Goal: Transaction & Acquisition: Purchase product/service

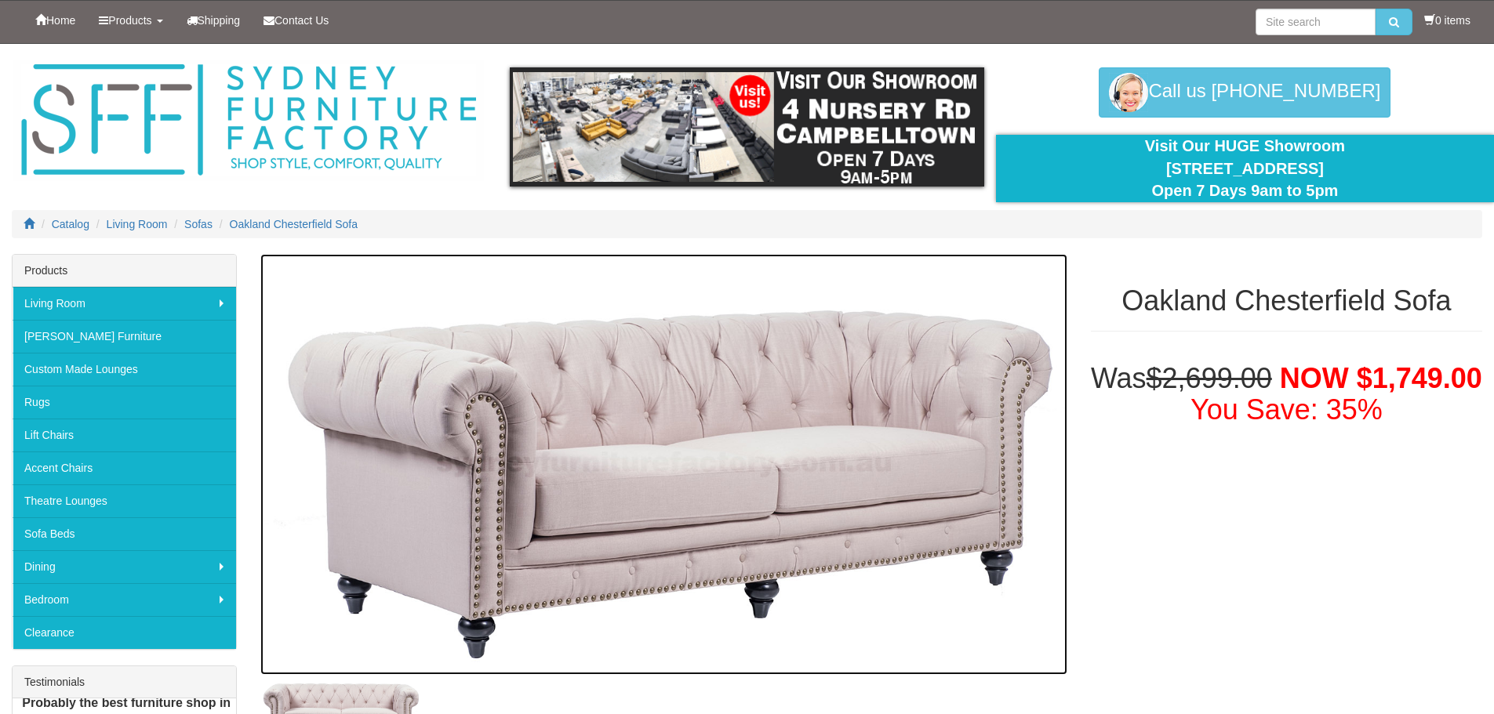
click at [755, 469] on img at bounding box center [663, 464] width 806 height 421
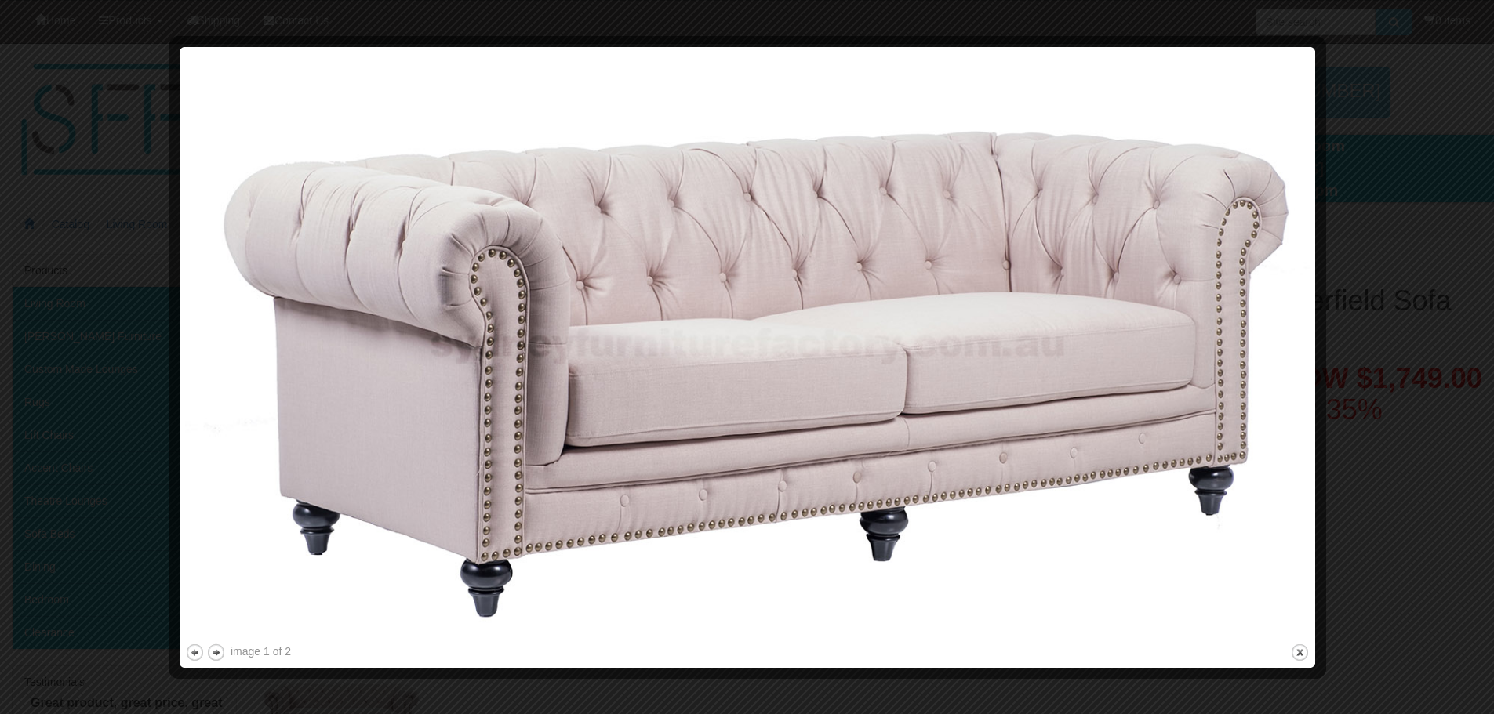
click at [767, 441] on img at bounding box center [747, 347] width 1124 height 588
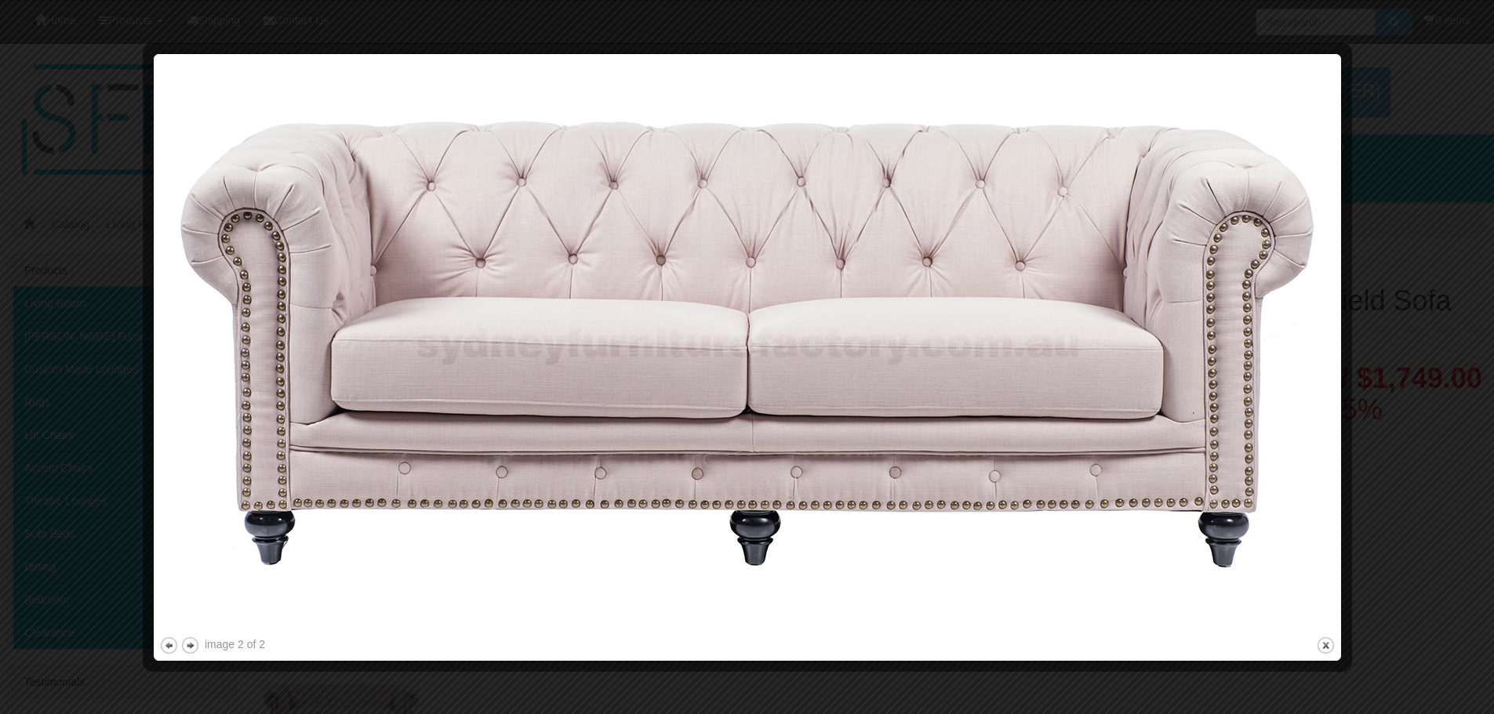
click at [767, 441] on img at bounding box center [747, 347] width 1176 height 574
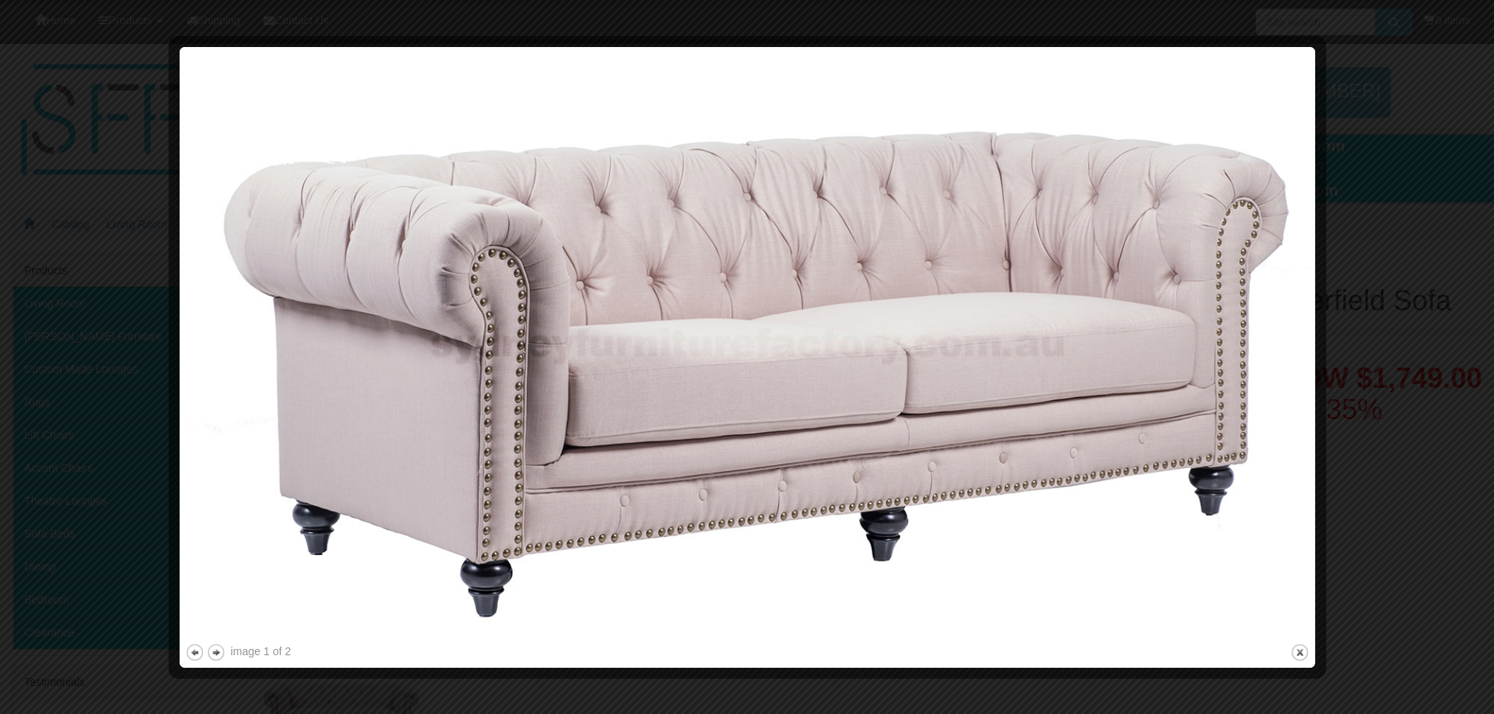
click at [767, 441] on img at bounding box center [747, 347] width 1124 height 588
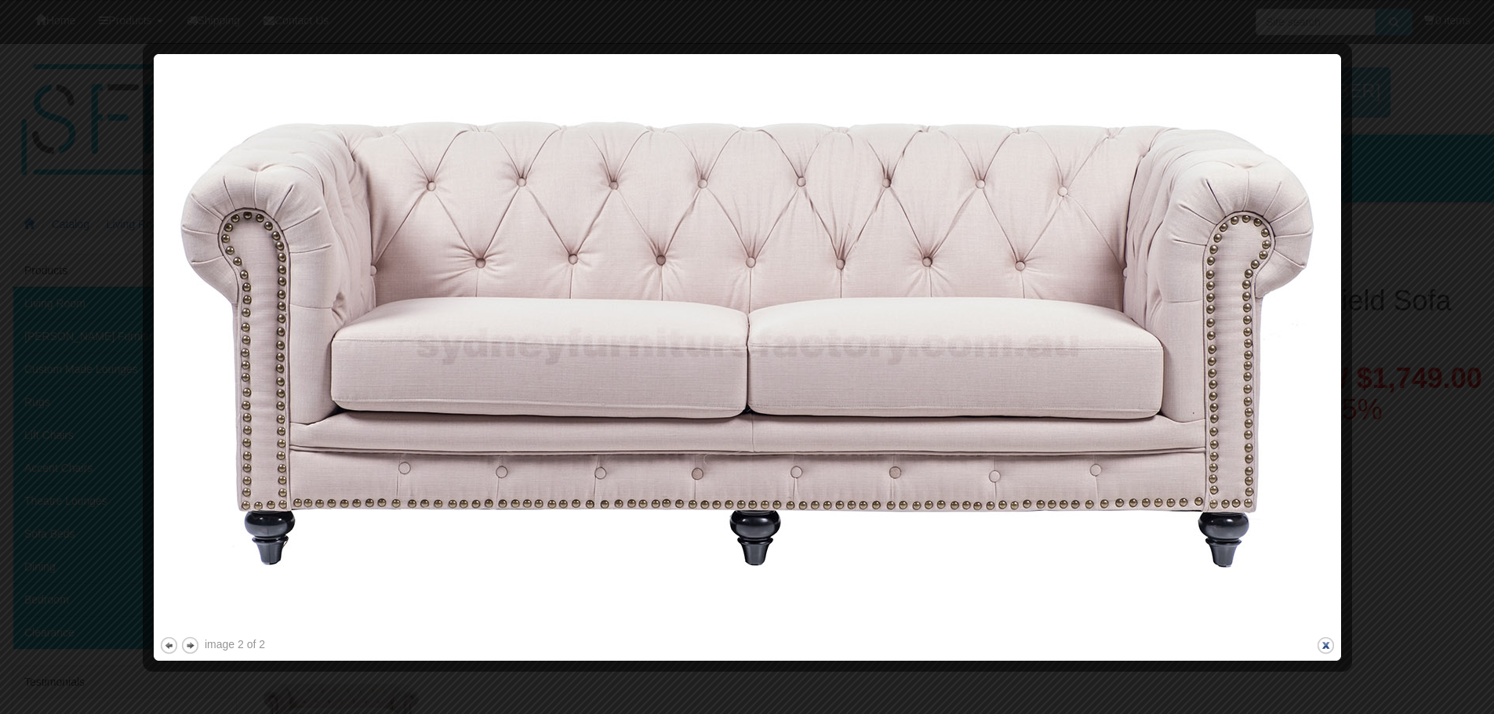
click at [1327, 643] on button "close" at bounding box center [1326, 646] width 20 height 20
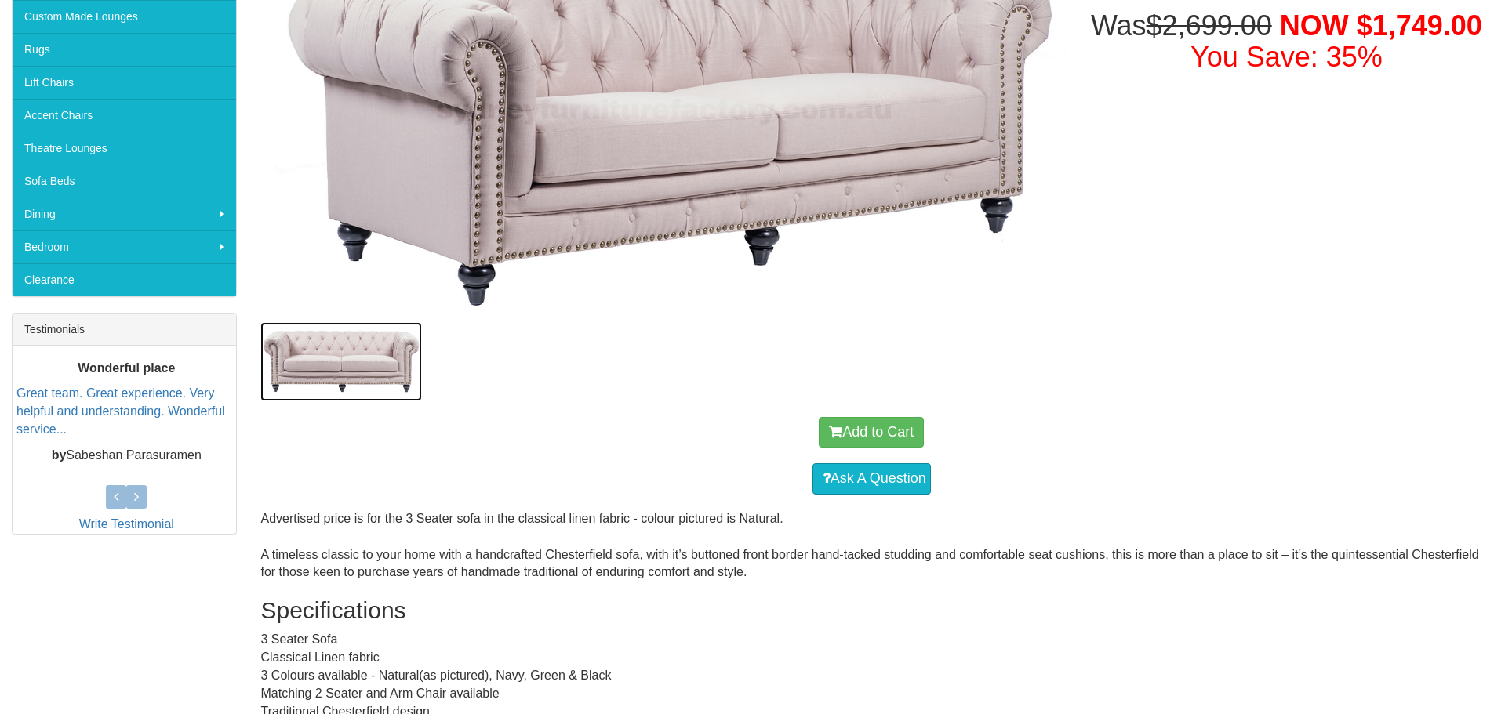
scroll to position [220, 0]
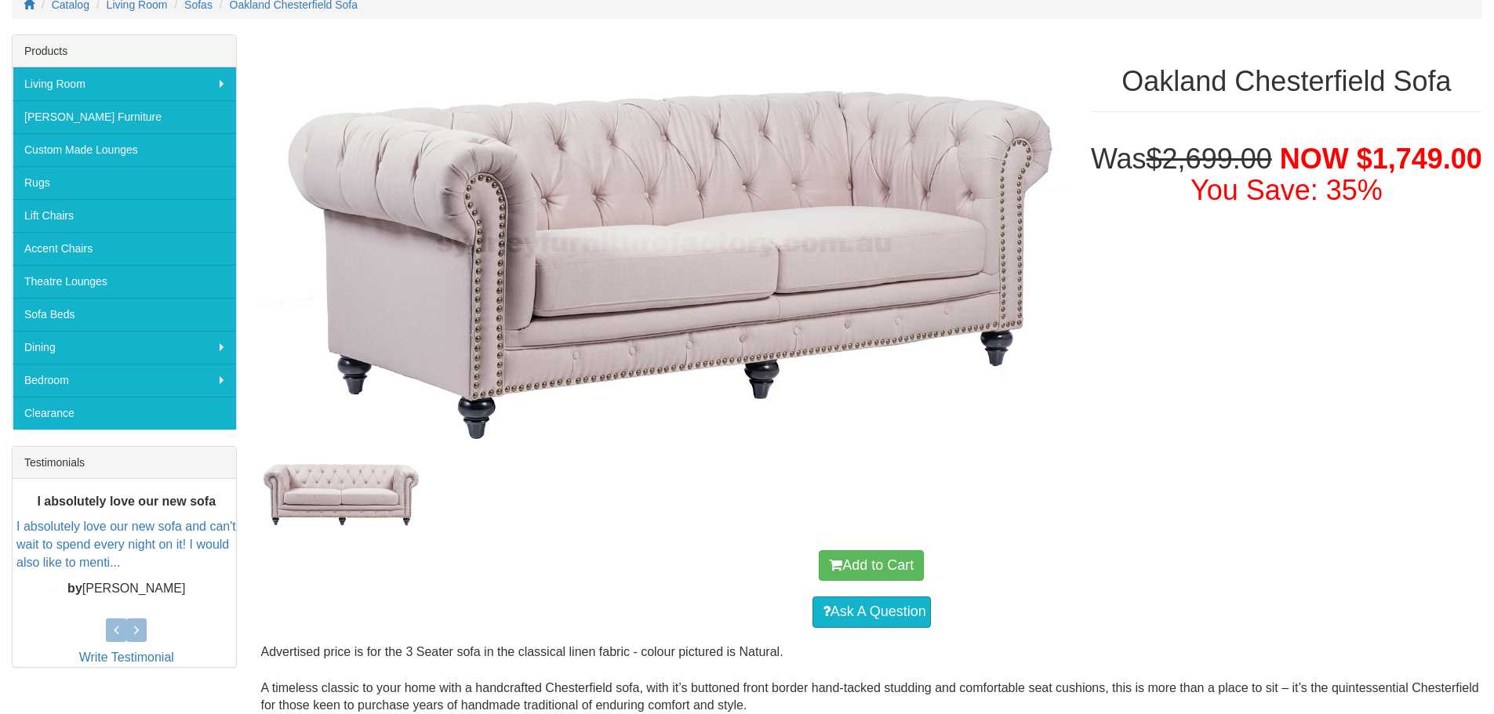
click at [1363, 396] on div "Oakland Chesterfield Sofa Was $2,699.00 NOW $1,749.00 You Save: 35% Add to Cart…" at bounding box center [871, 609] width 1245 height 1151
click at [1292, 313] on div "Oakland Chesterfield Sofa Was $2,699.00 NOW $1,749.00 You Save: 35% Add to Cart…" at bounding box center [871, 609] width 1245 height 1151
drag, startPoint x: 1228, startPoint y: 187, endPoint x: 1358, endPoint y: 194, distance: 130.4
click at [1360, 193] on h1 "Was $2,699.00 NOW $1,749.00 You Save: 35%" at bounding box center [1286, 174] width 391 height 62
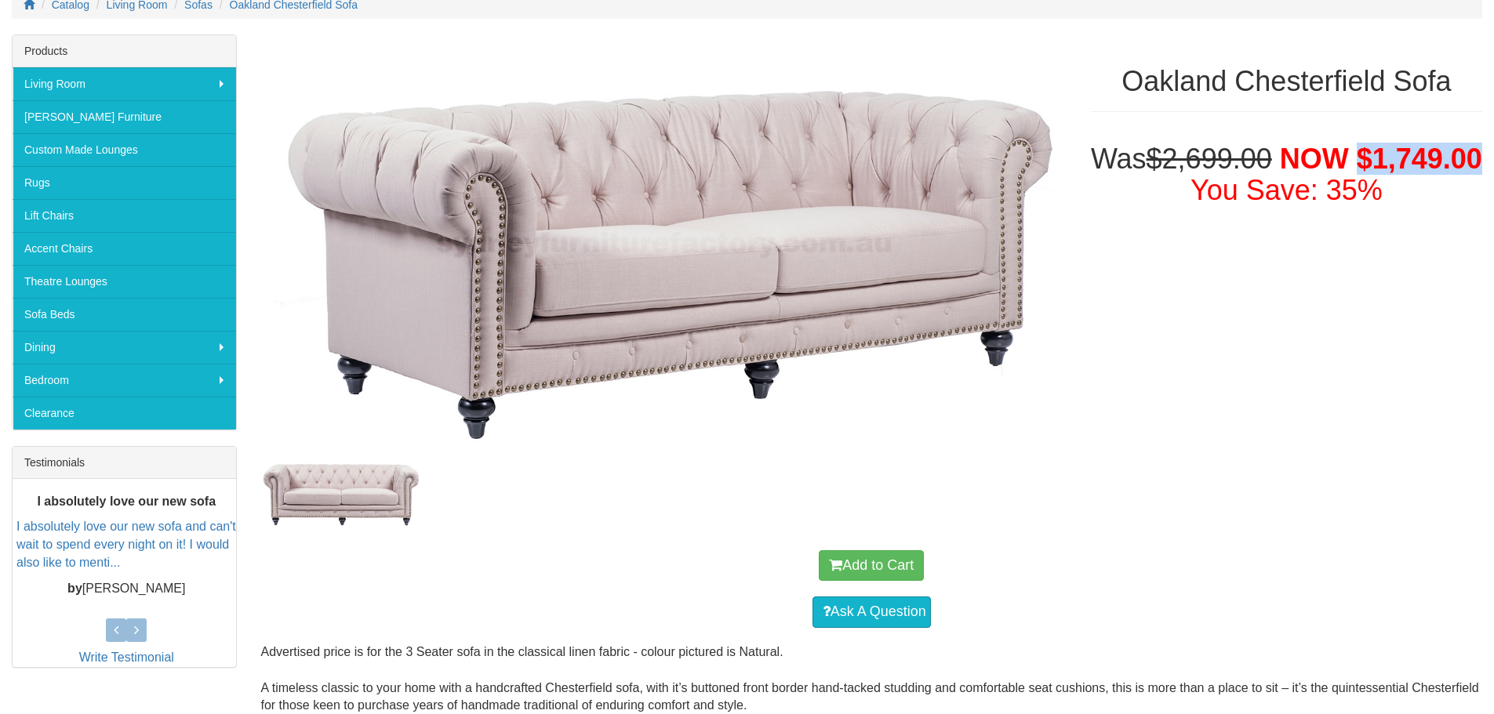
copy span "$1,749.00"
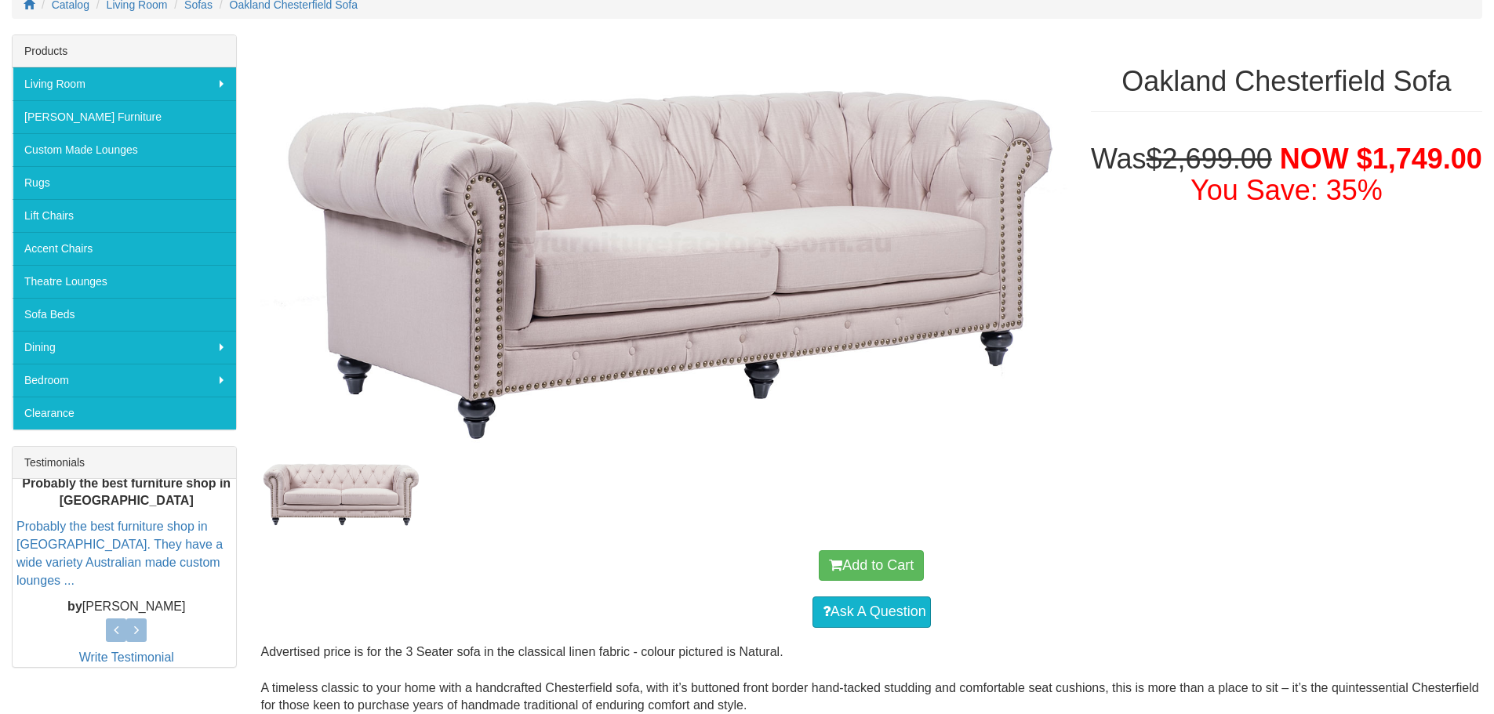
drag, startPoint x: 803, startPoint y: 483, endPoint x: 808, endPoint y: 475, distance: 9.1
click at [804, 482] on div at bounding box center [663, 494] width 806 height 77
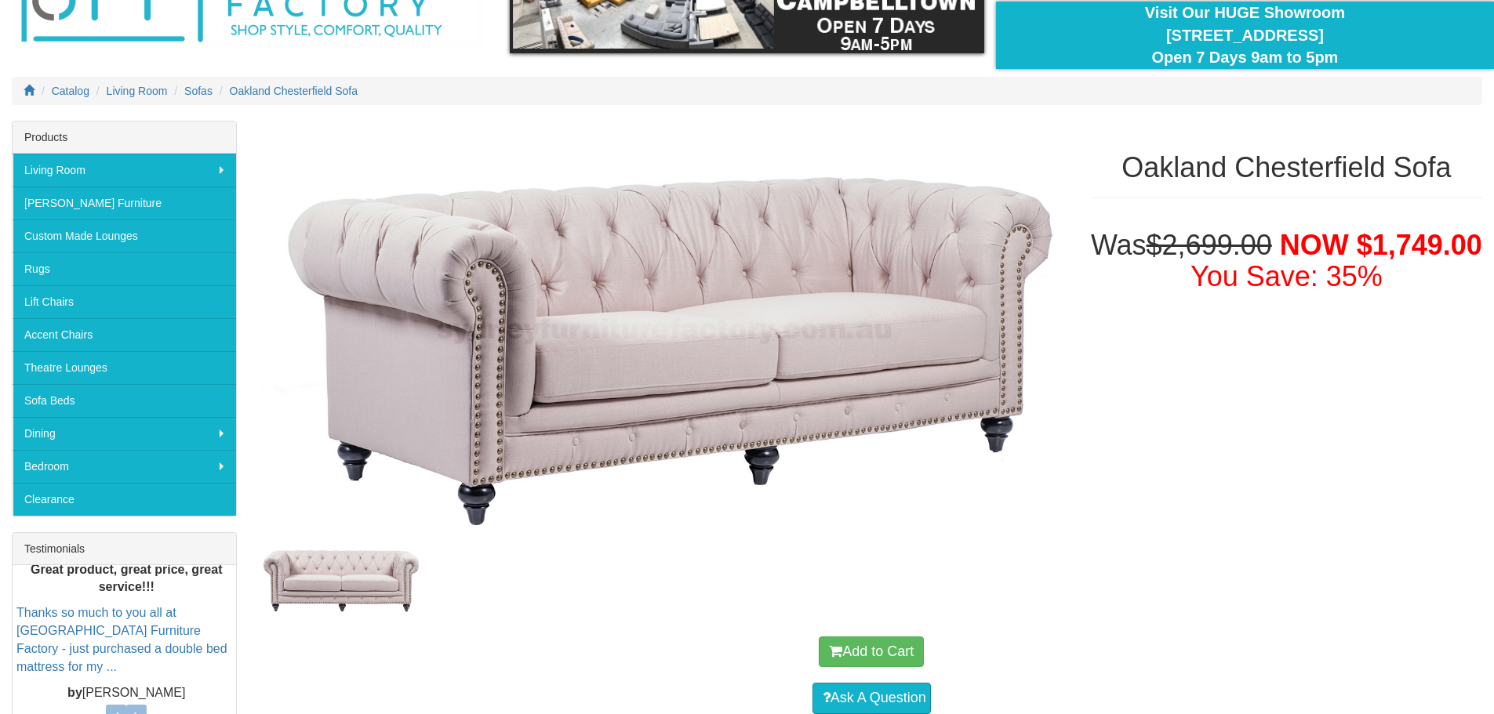
scroll to position [0, 0]
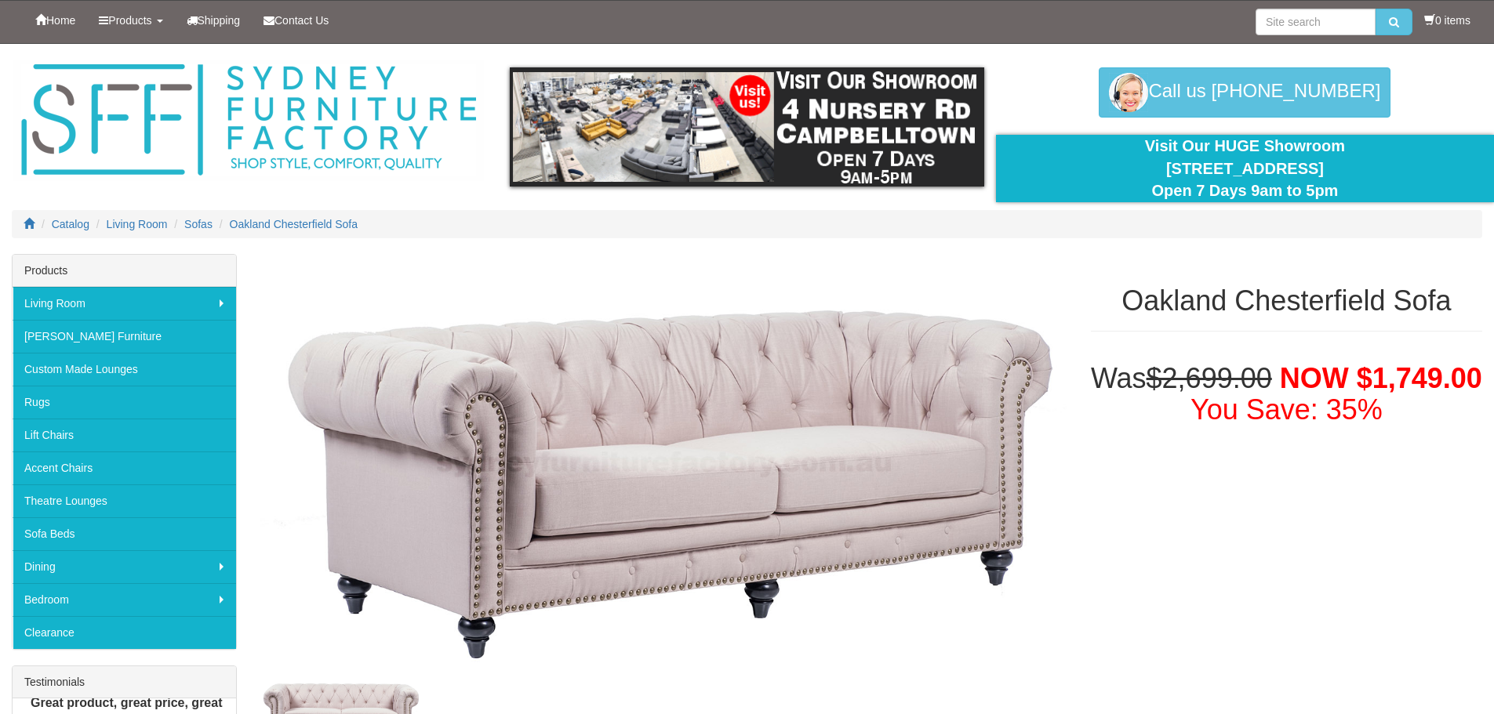
click at [1270, 282] on div "Oakland Chesterfield Sofa" at bounding box center [1286, 301] width 415 height 94
copy h1 "Chesterfield"
paste input "Chesterfield"
type input "Chesterfield"
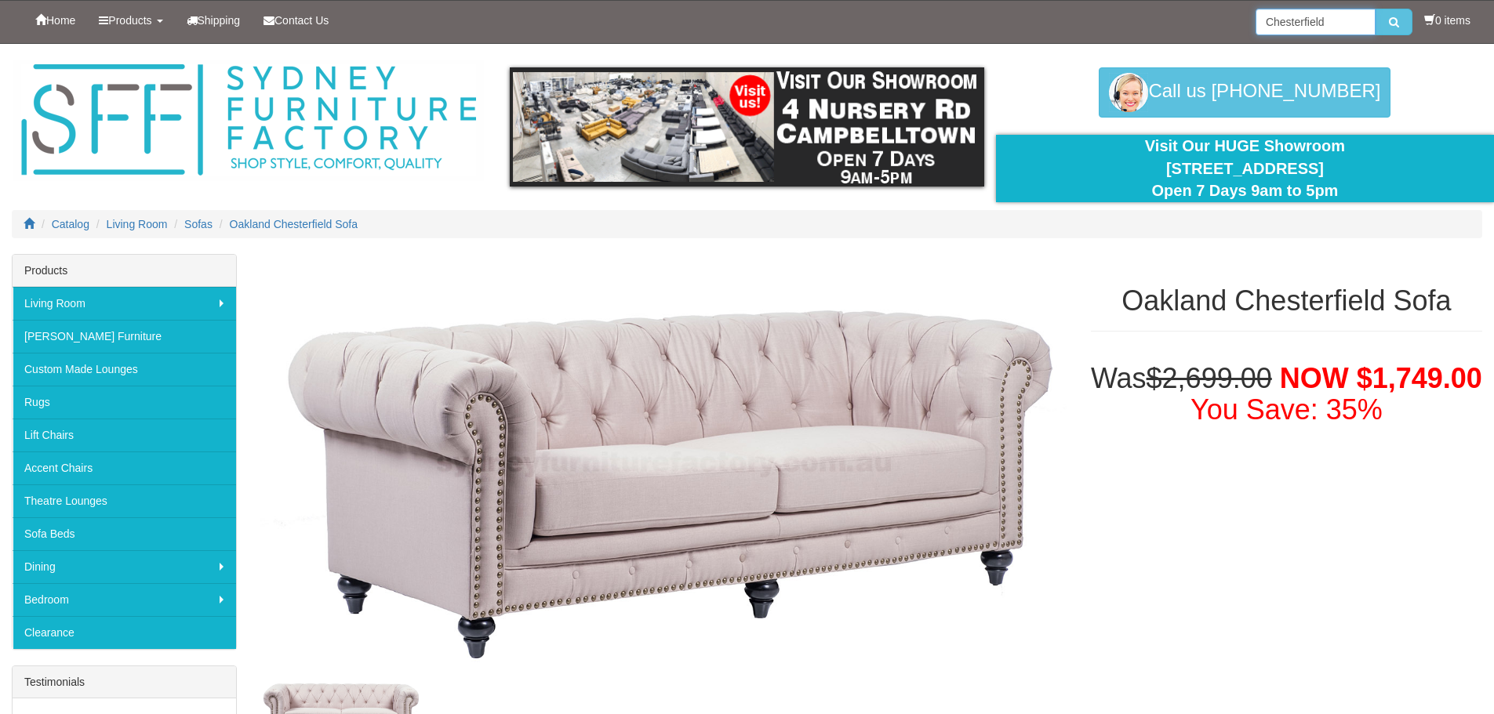
click at [1375, 9] on button "submit" at bounding box center [1393, 22] width 37 height 27
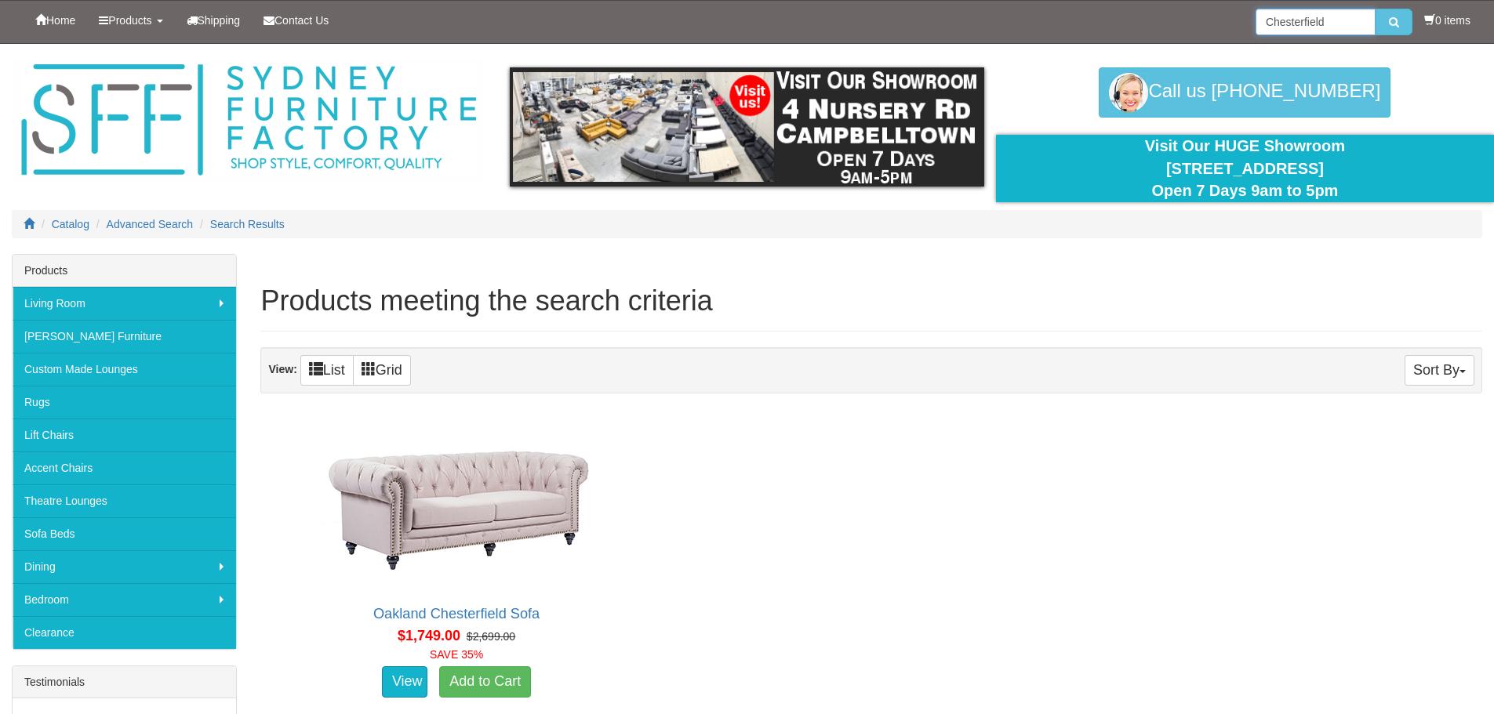
click at [1350, 20] on input "Chesterfield" at bounding box center [1315, 22] width 120 height 27
click at [1311, 26] on input "Chesterfield" at bounding box center [1315, 22] width 120 height 27
type input "pink"
click at [1375, 9] on button "submit" at bounding box center [1393, 22] width 37 height 27
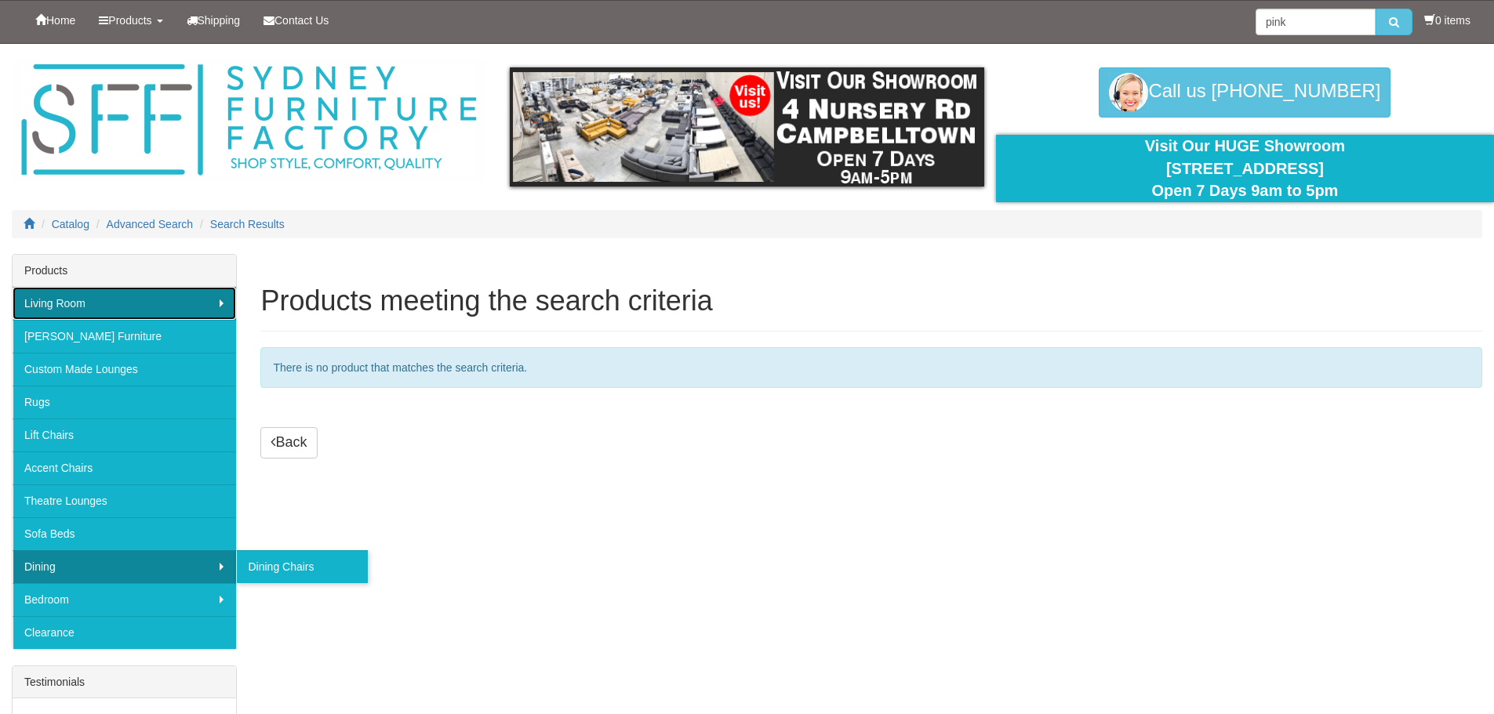
click at [122, 315] on link "Living Room" at bounding box center [124, 303] width 223 height 33
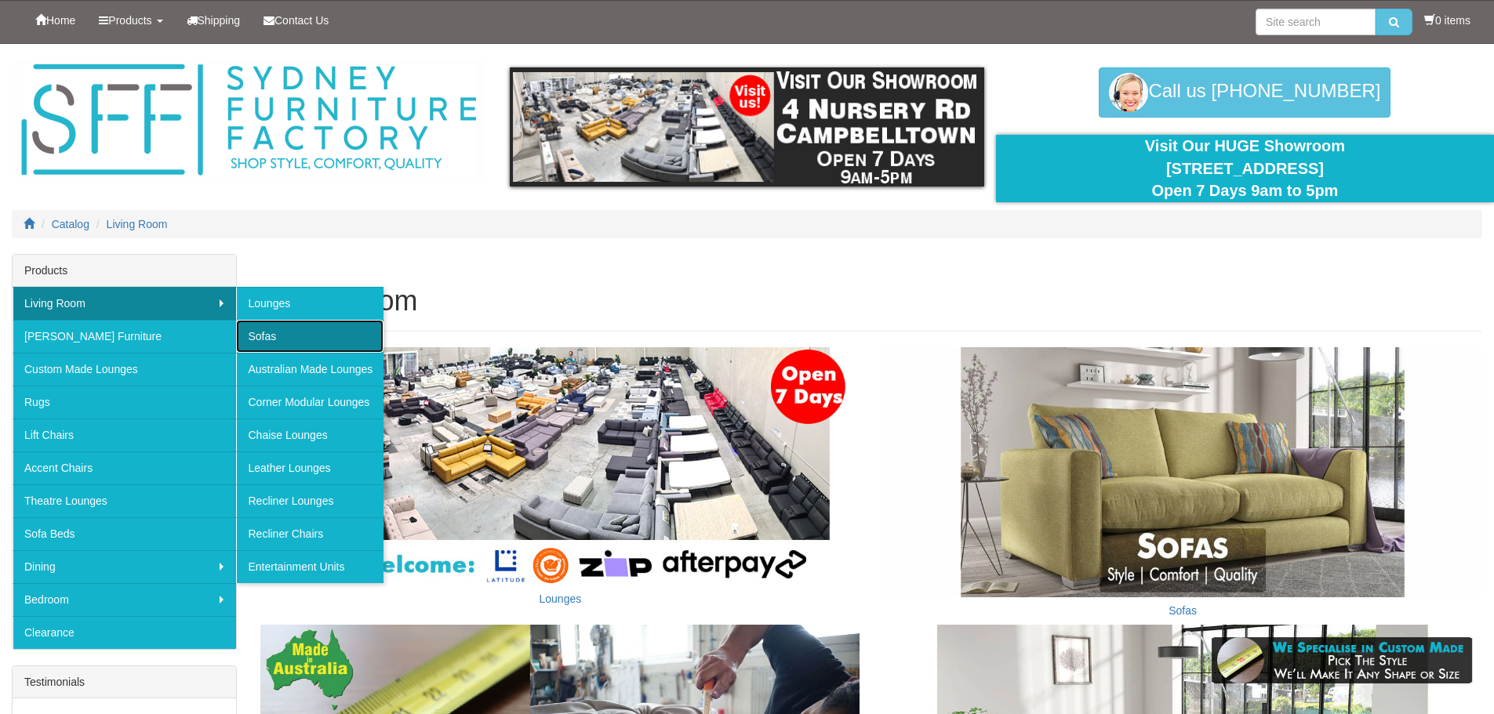
click at [332, 329] on link "Sofas" at bounding box center [309, 336] width 147 height 33
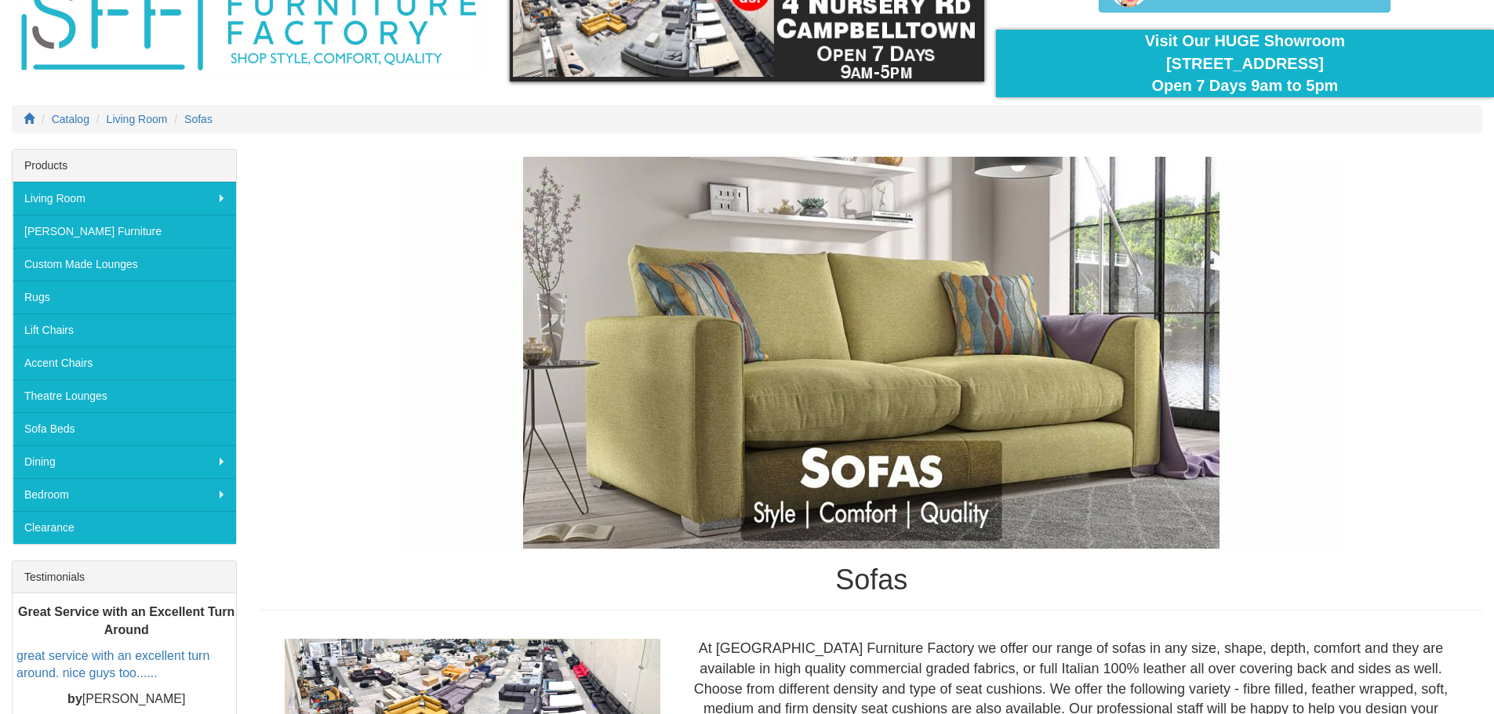
scroll to position [78, 0]
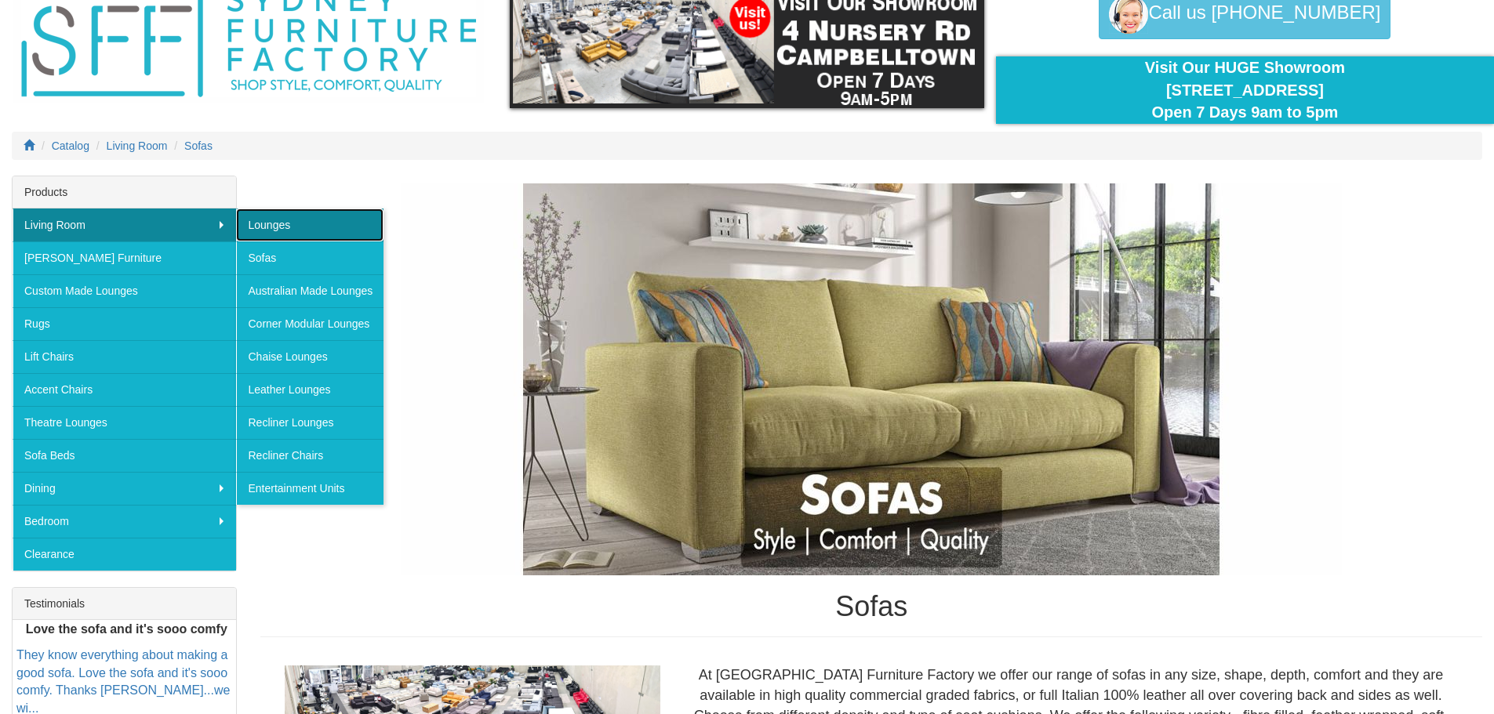
click at [295, 234] on link "Lounges" at bounding box center [309, 225] width 147 height 33
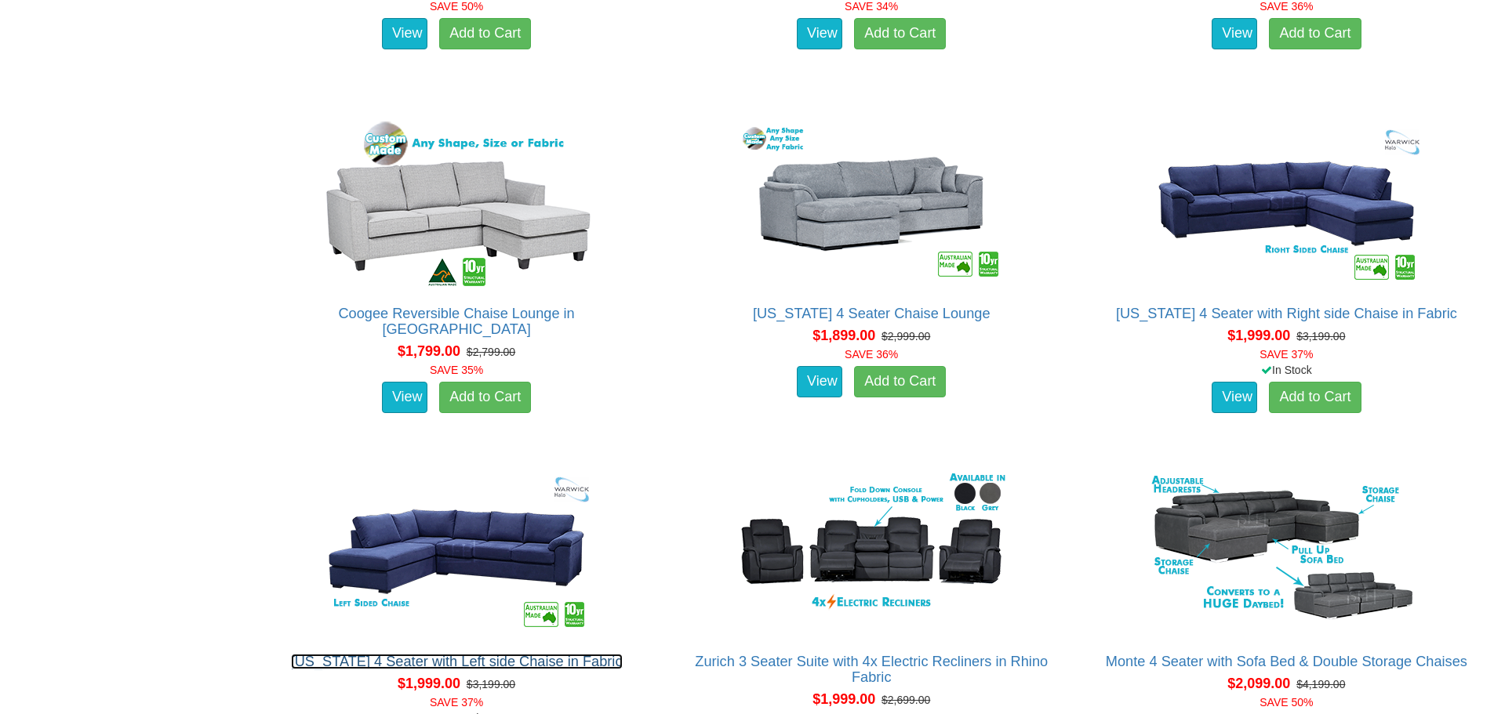
scroll to position [1803, 0]
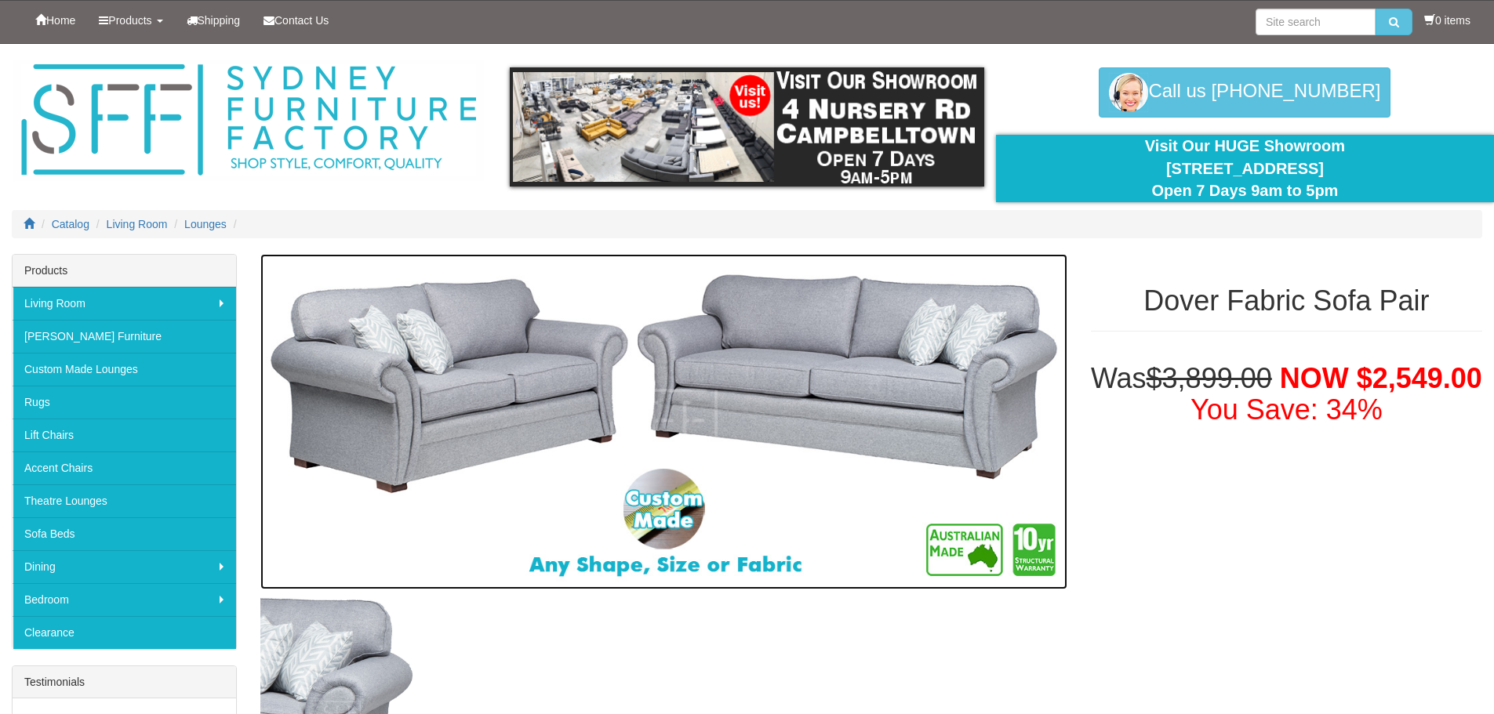
click at [849, 395] on img at bounding box center [663, 422] width 806 height 336
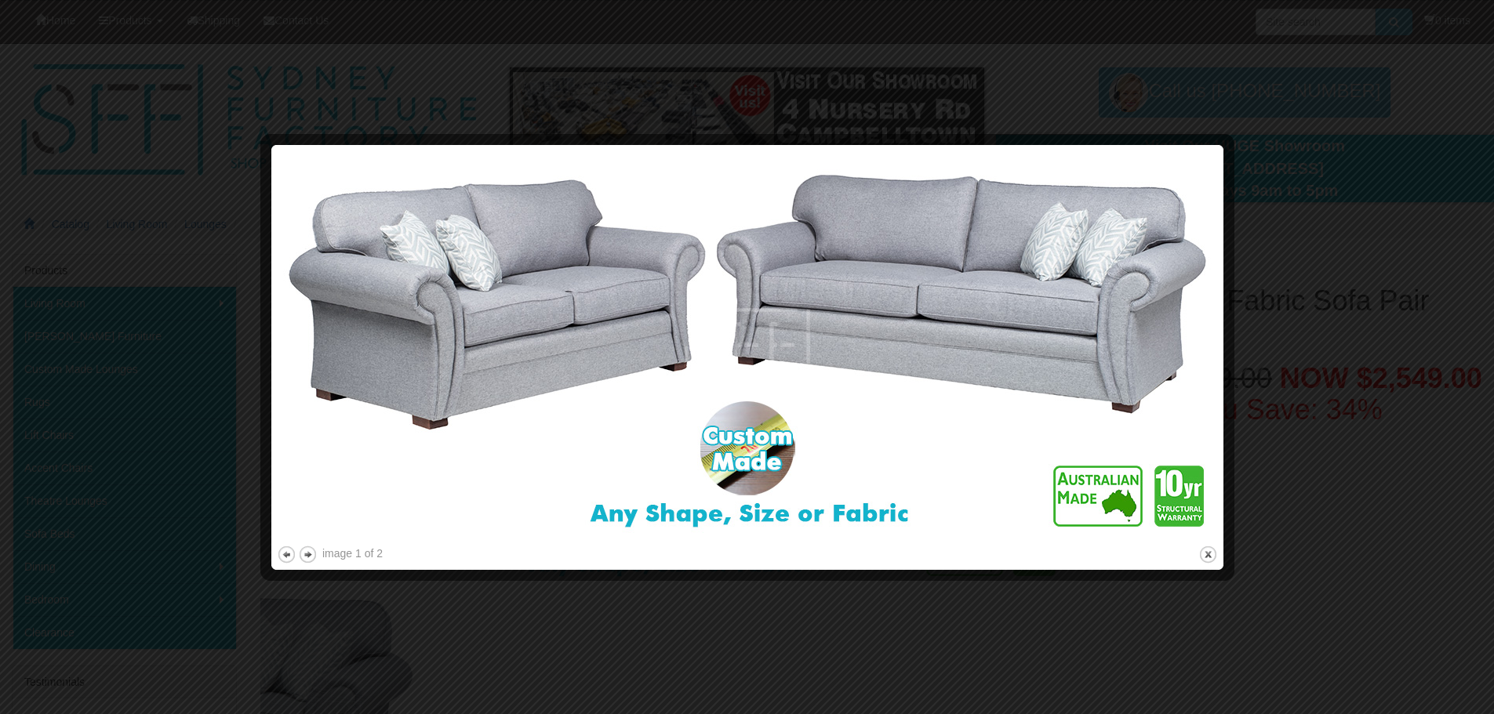
click at [849, 394] on img at bounding box center [747, 347] width 941 height 392
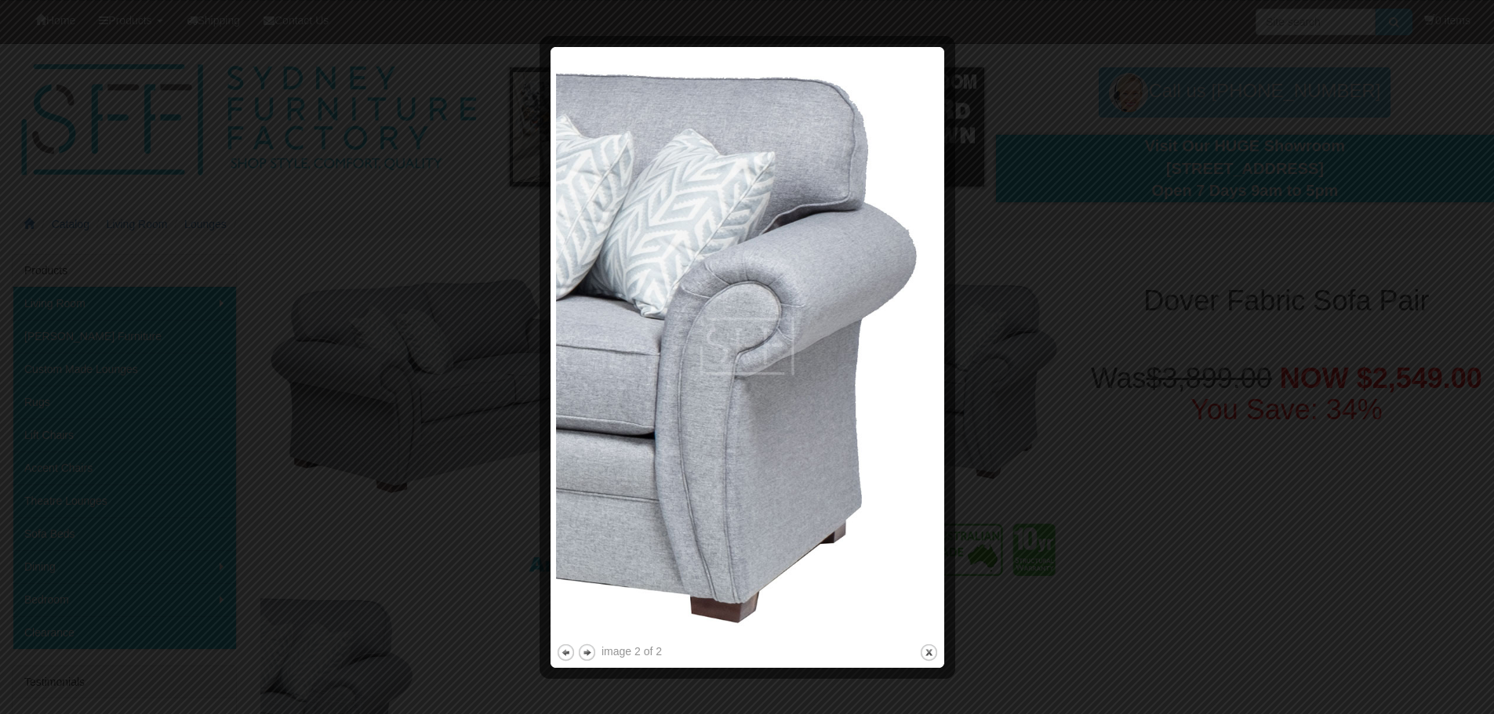
click at [848, 394] on img at bounding box center [747, 347] width 383 height 588
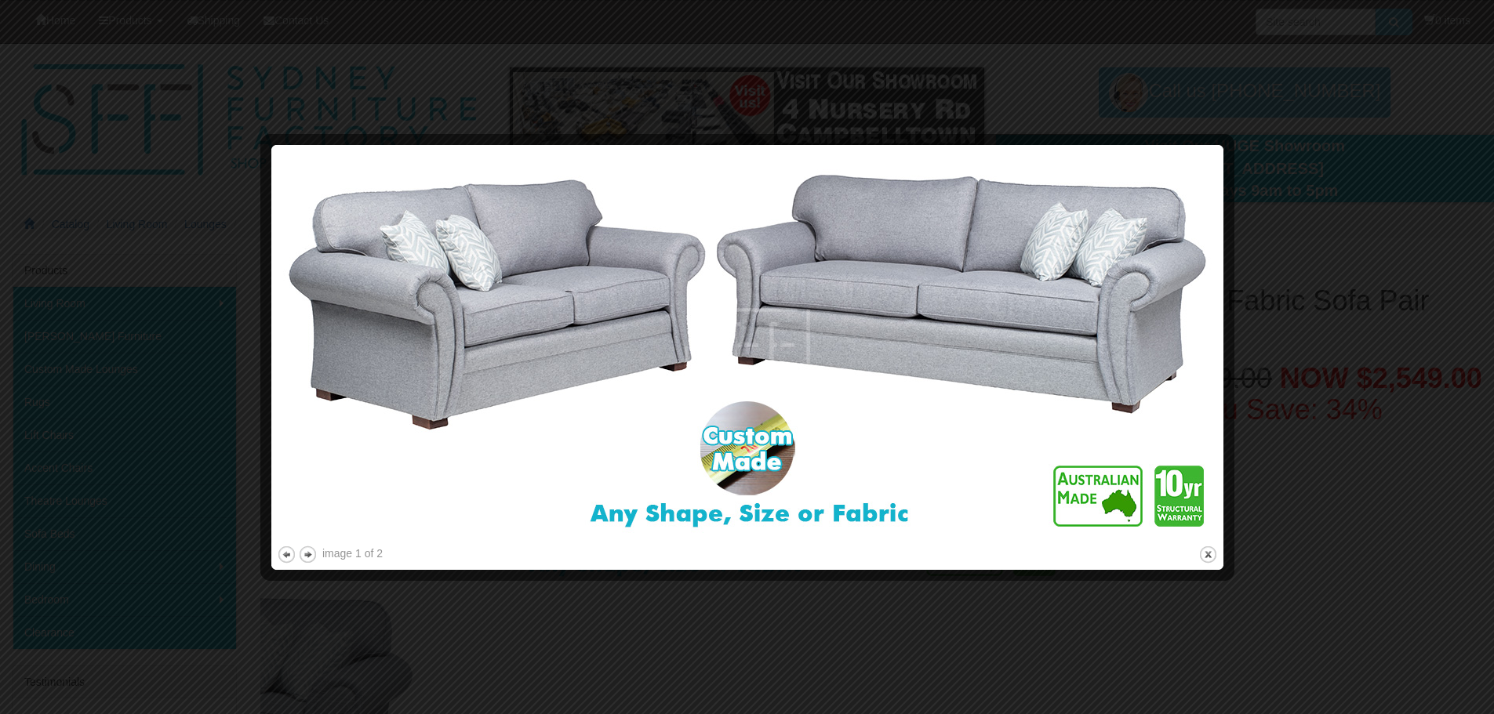
click at [974, 612] on div at bounding box center [747, 357] width 1494 height 714
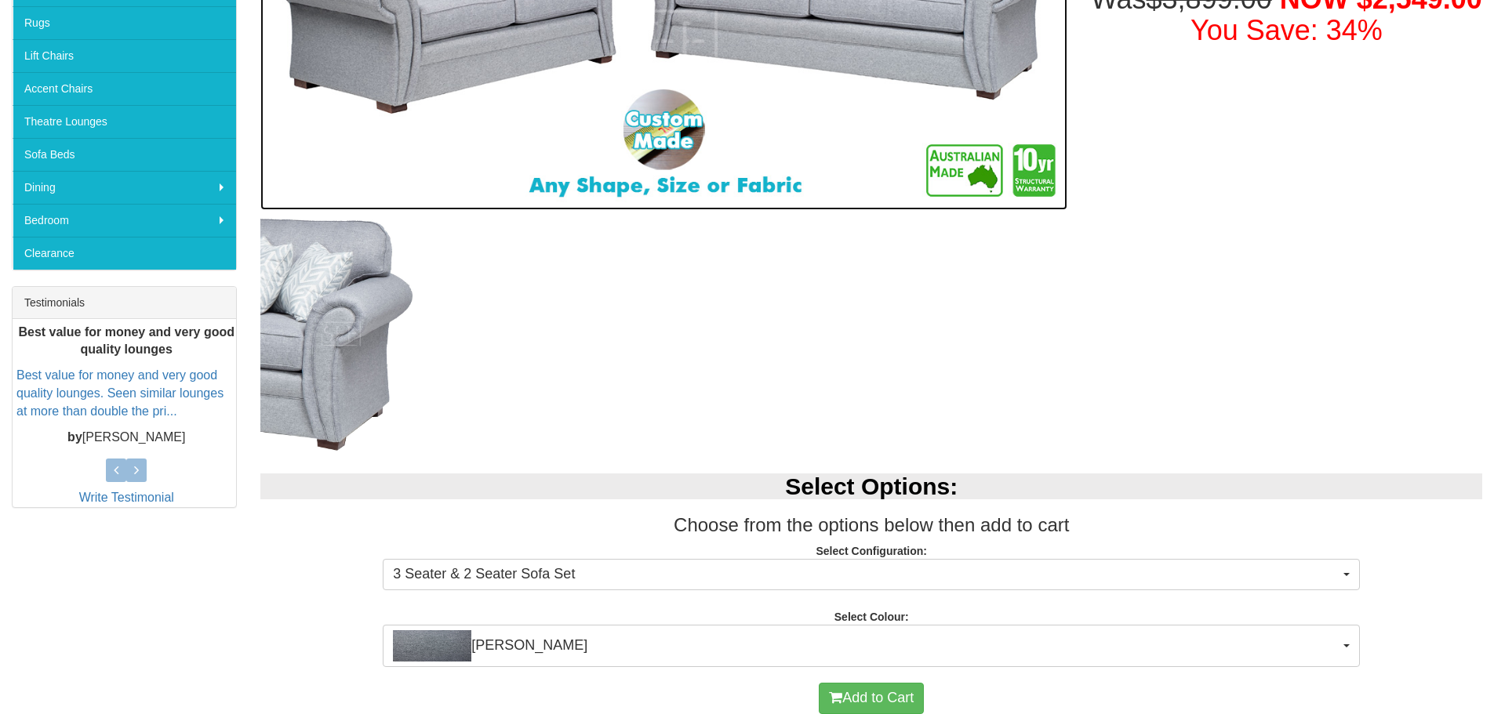
scroll to position [549, 0]
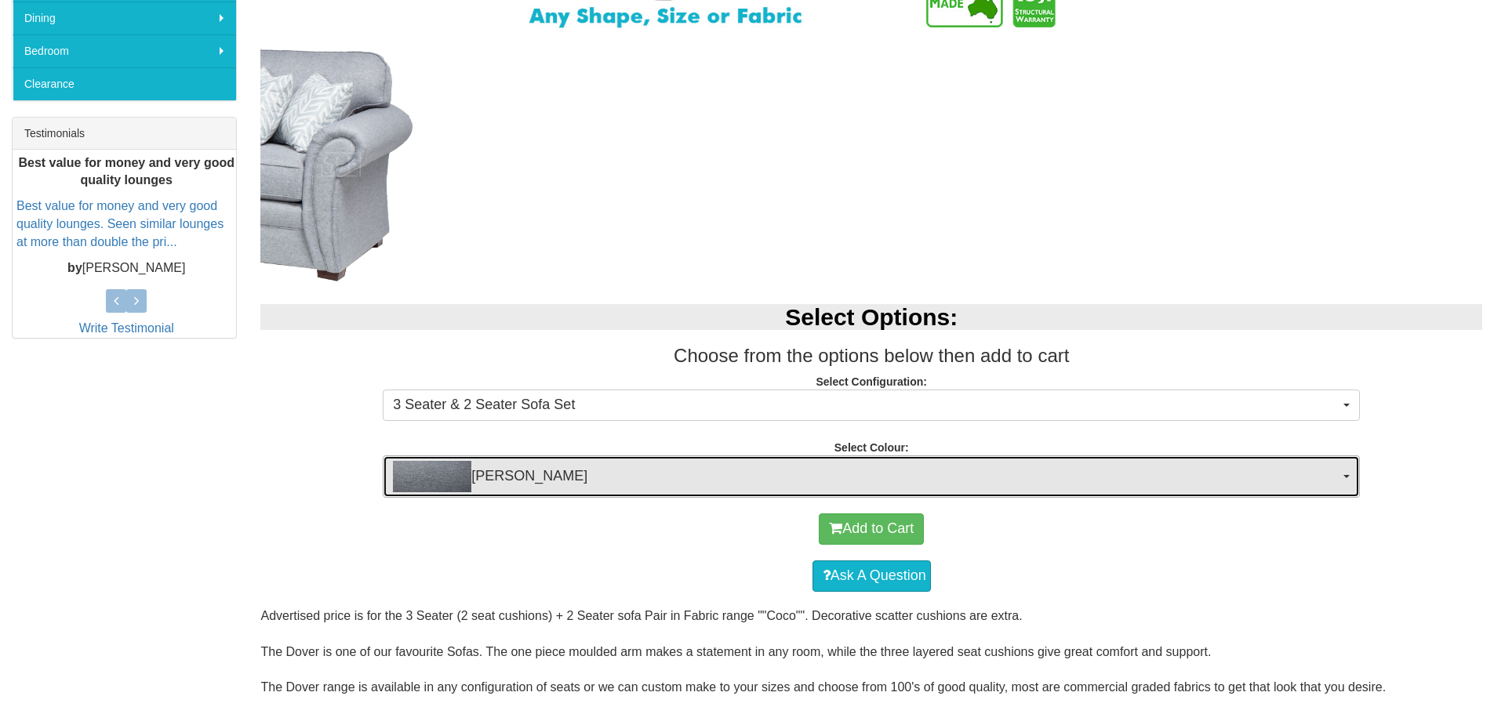
click at [963, 485] on span "Coco Slate" at bounding box center [866, 476] width 946 height 31
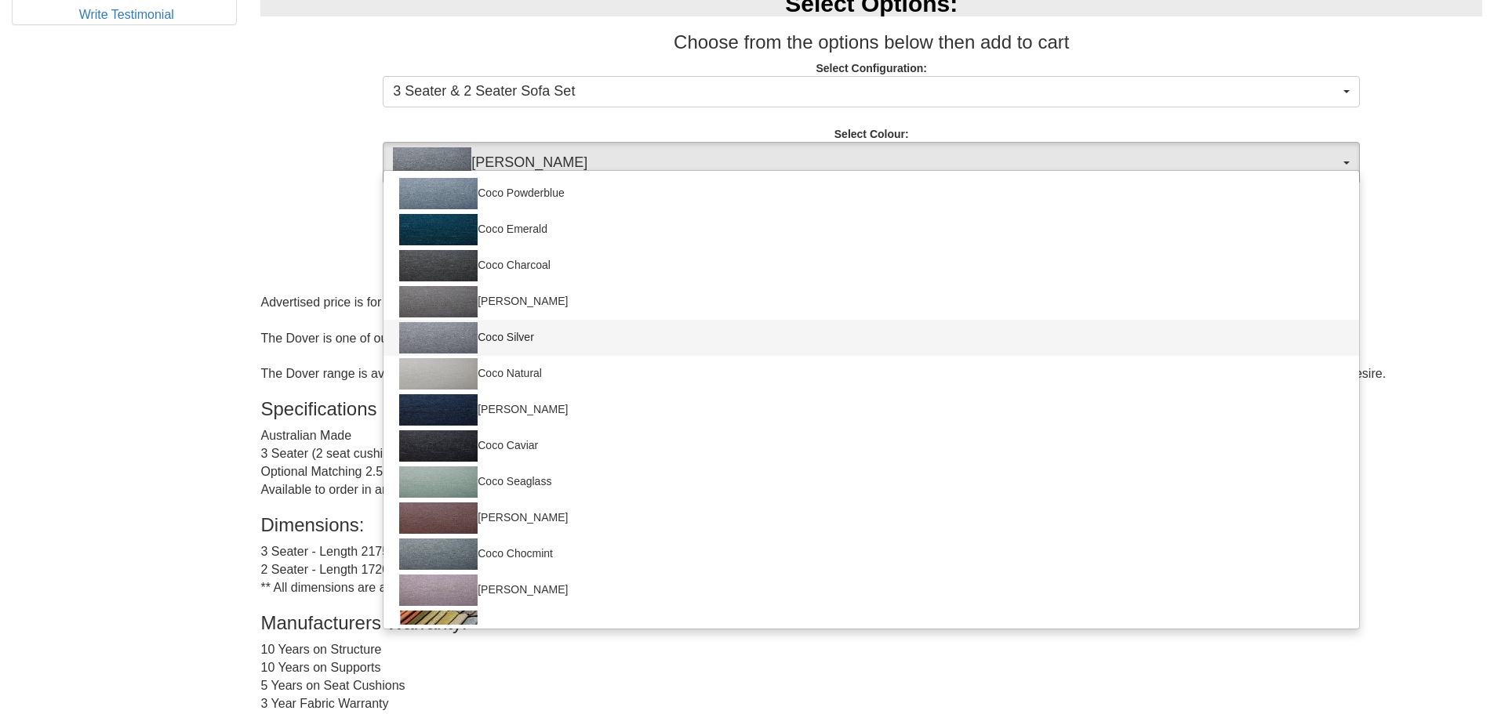
scroll to position [17, 0]
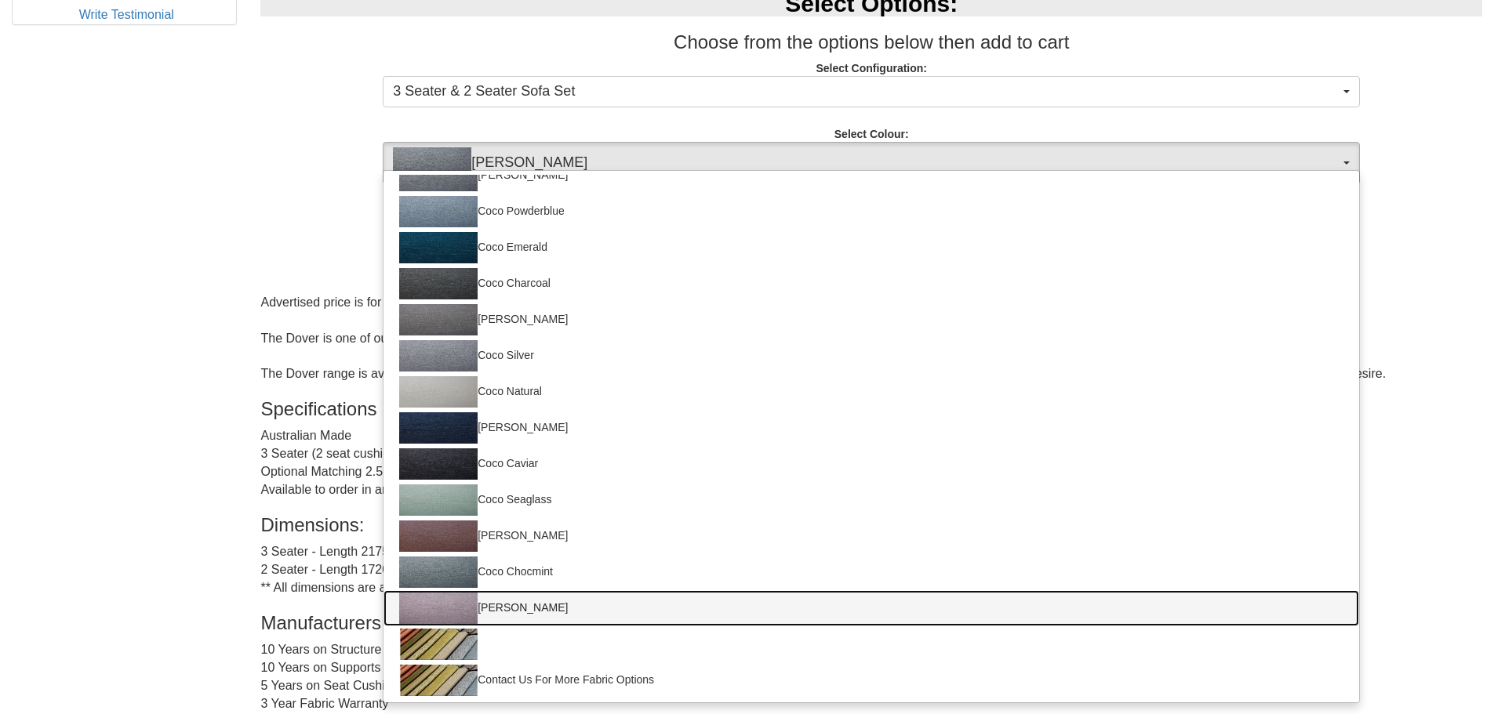
click at [441, 603] on img at bounding box center [438, 608] width 78 height 31
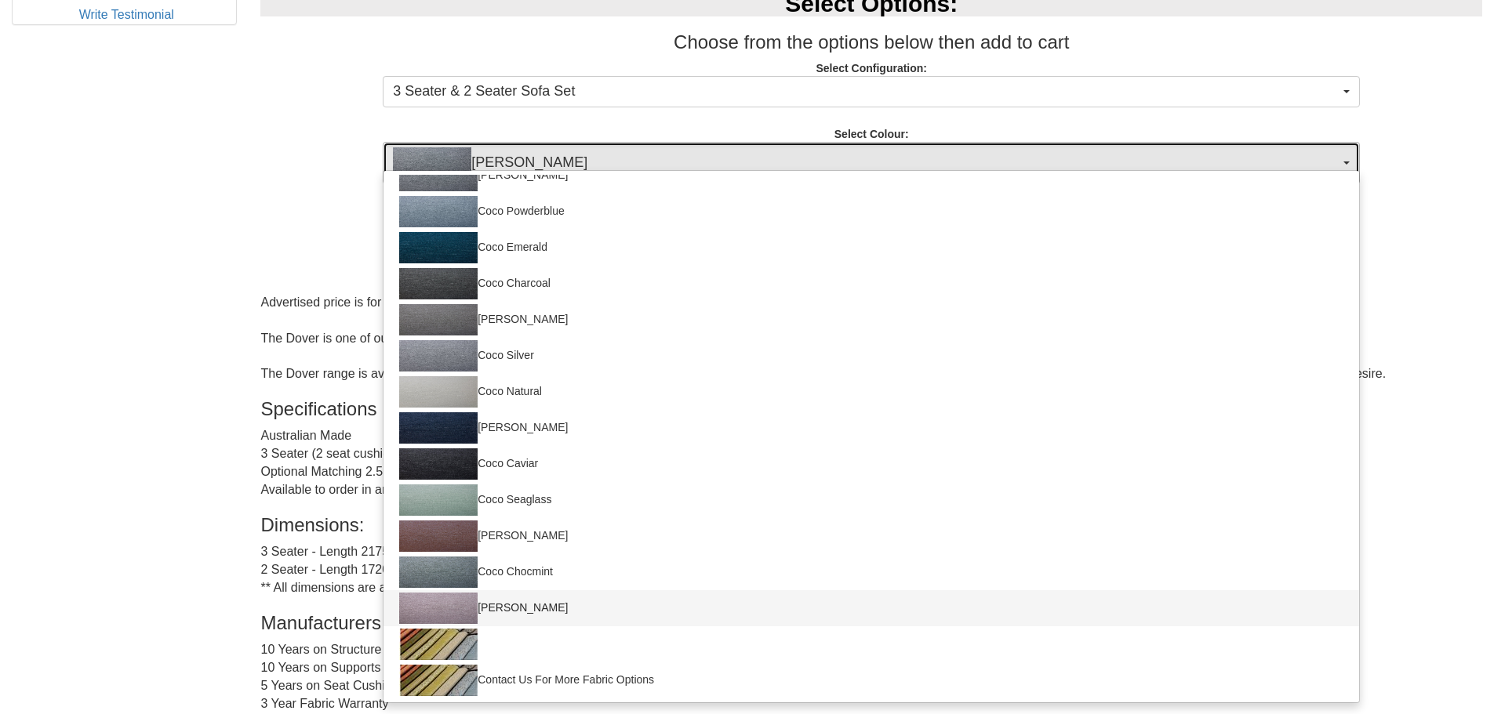
select select "160"
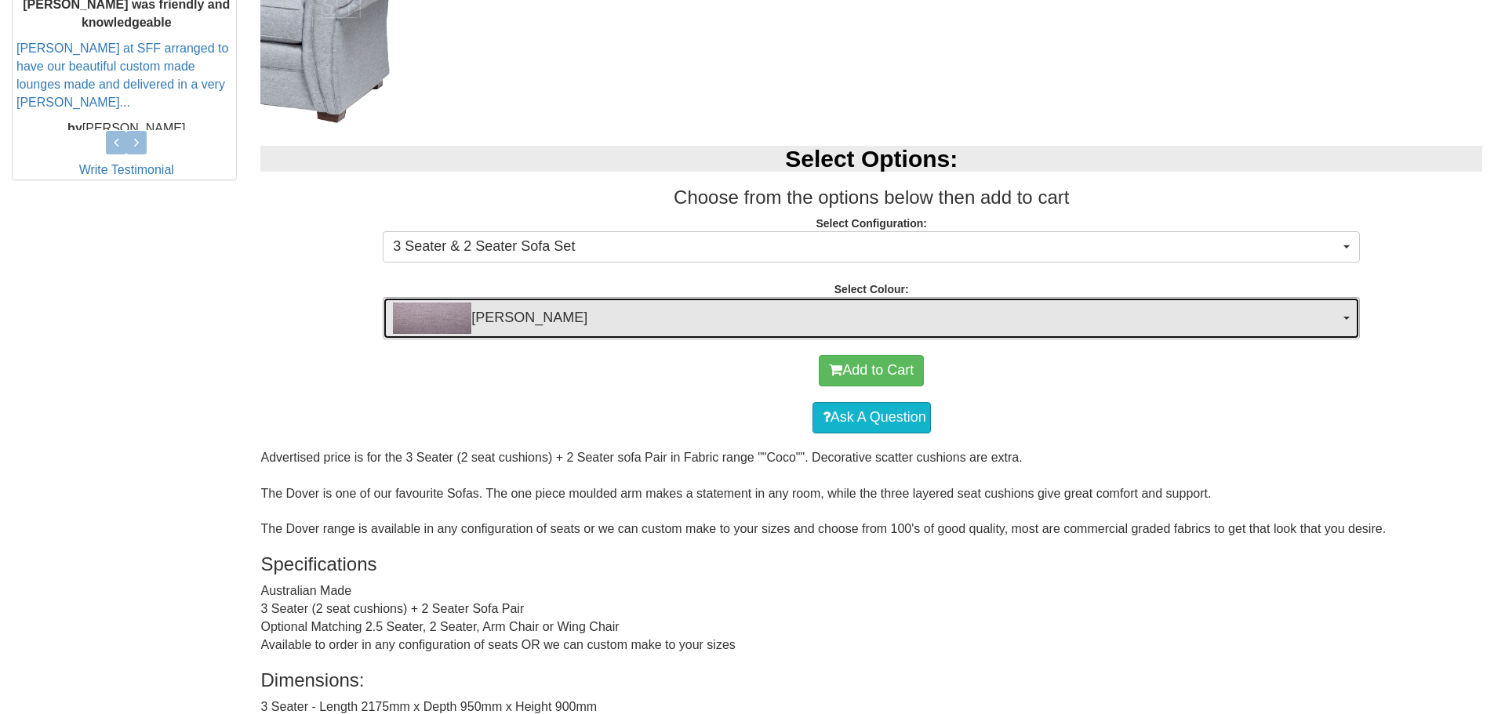
scroll to position [470, 0]
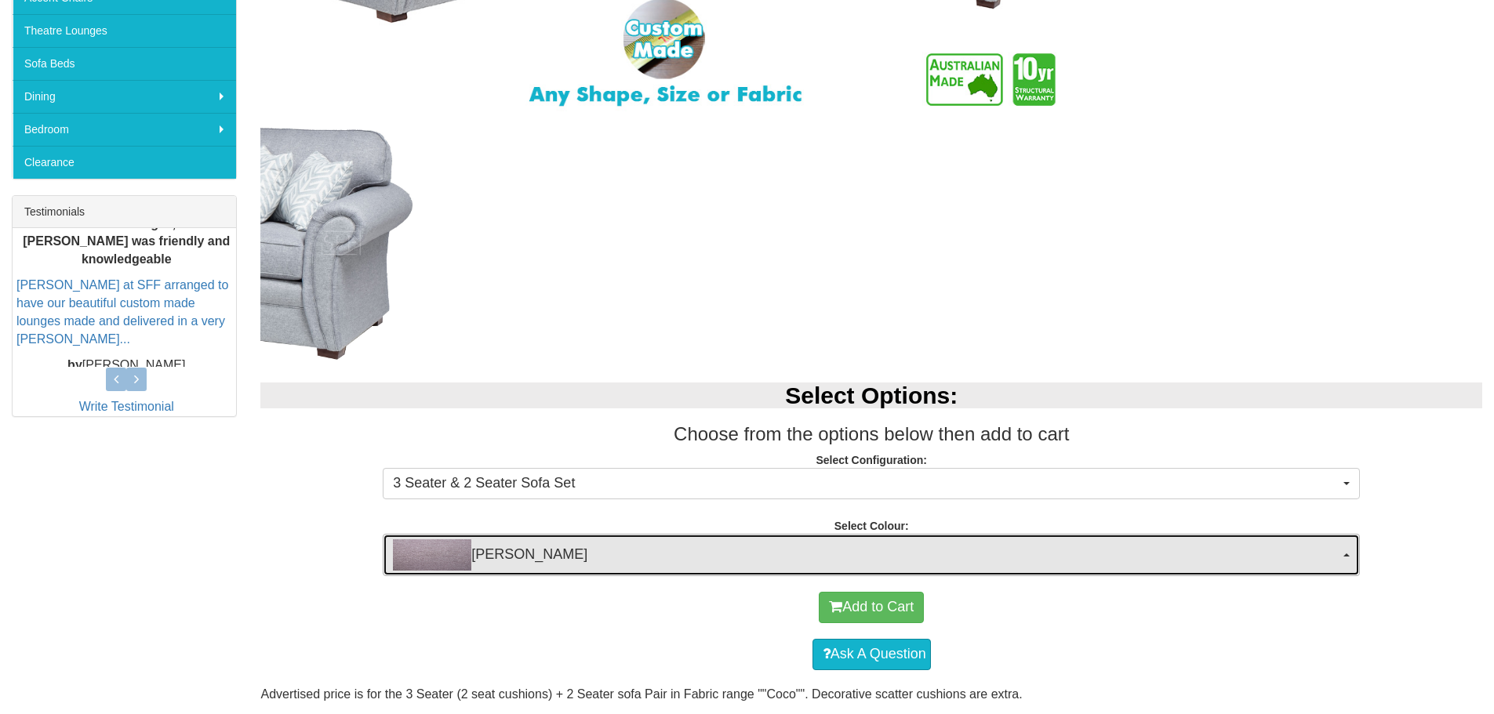
click at [446, 564] on img "button" at bounding box center [432, 554] width 78 height 31
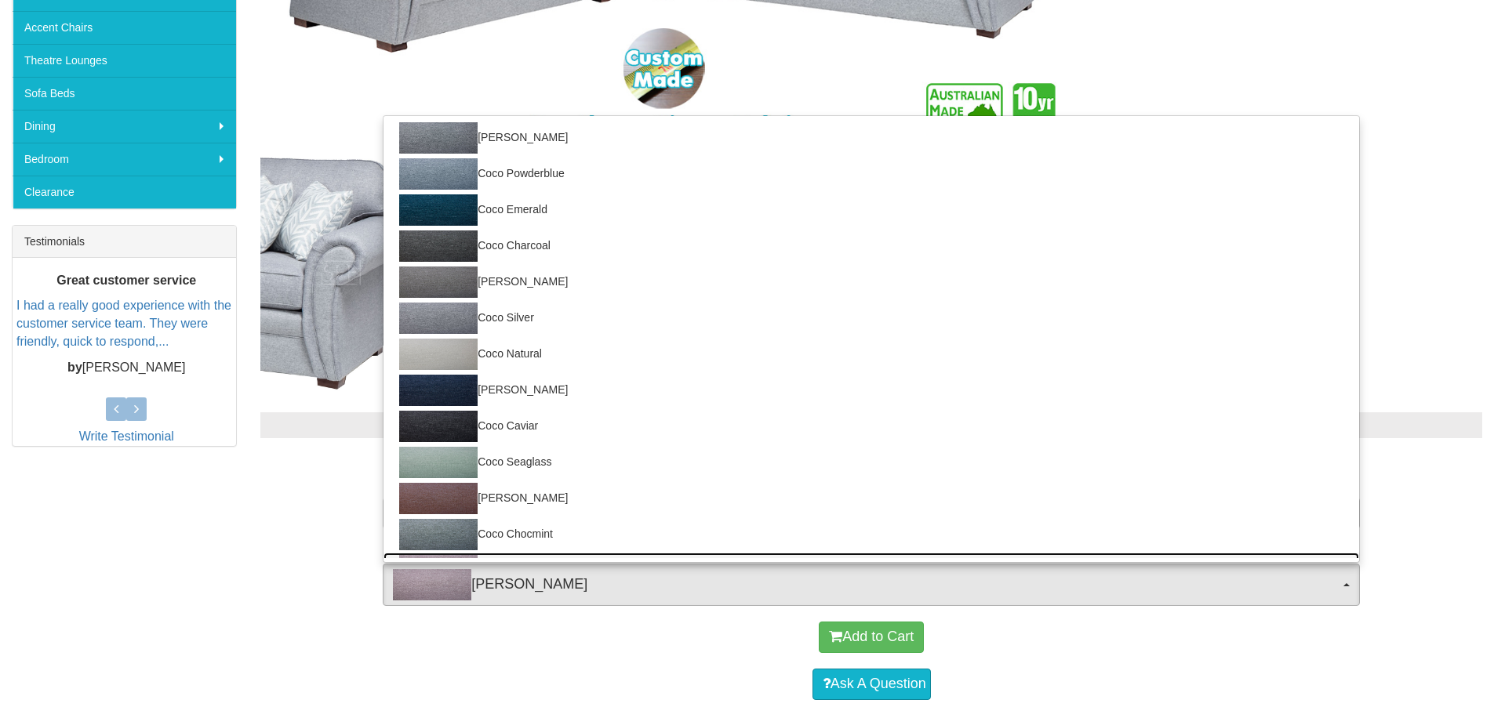
scroll to position [549, 0]
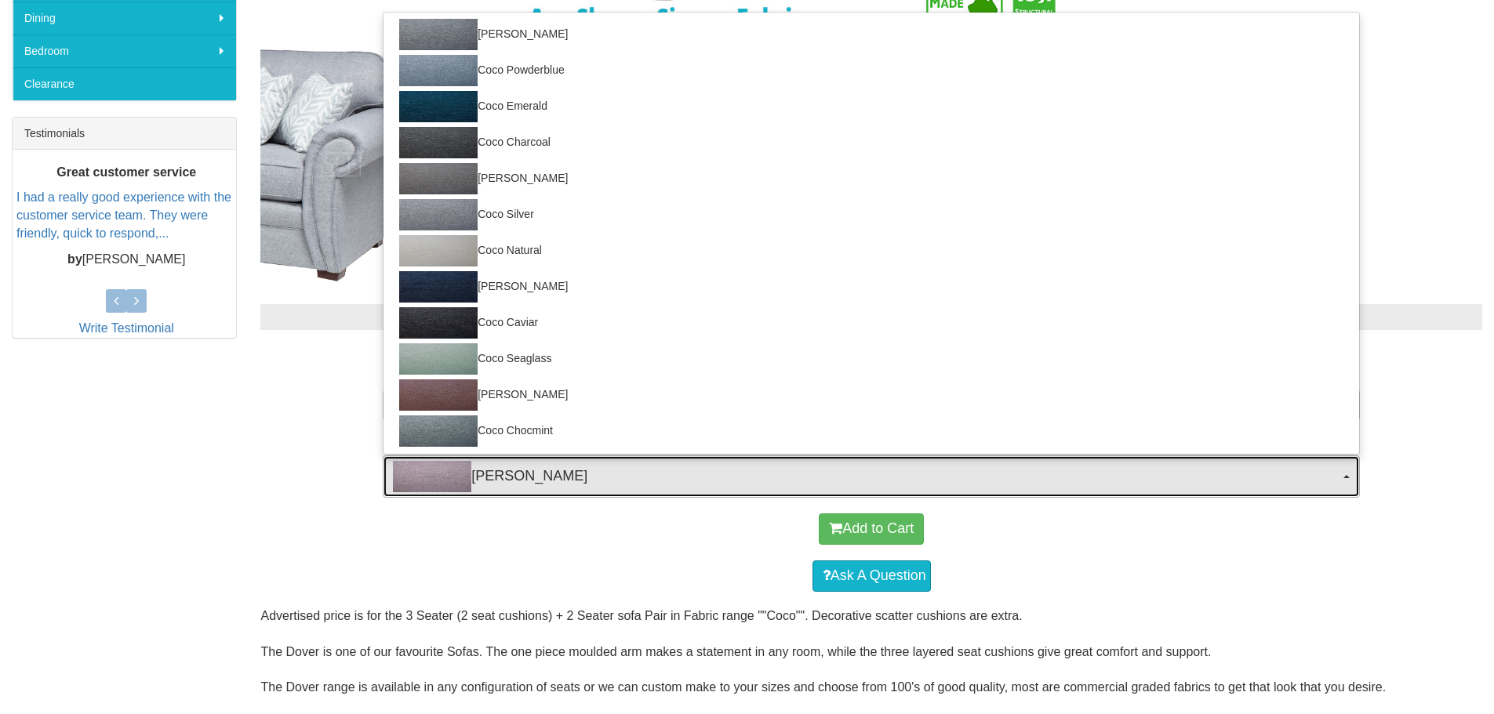
click at [497, 481] on span "Coco Blush" at bounding box center [866, 476] width 946 height 31
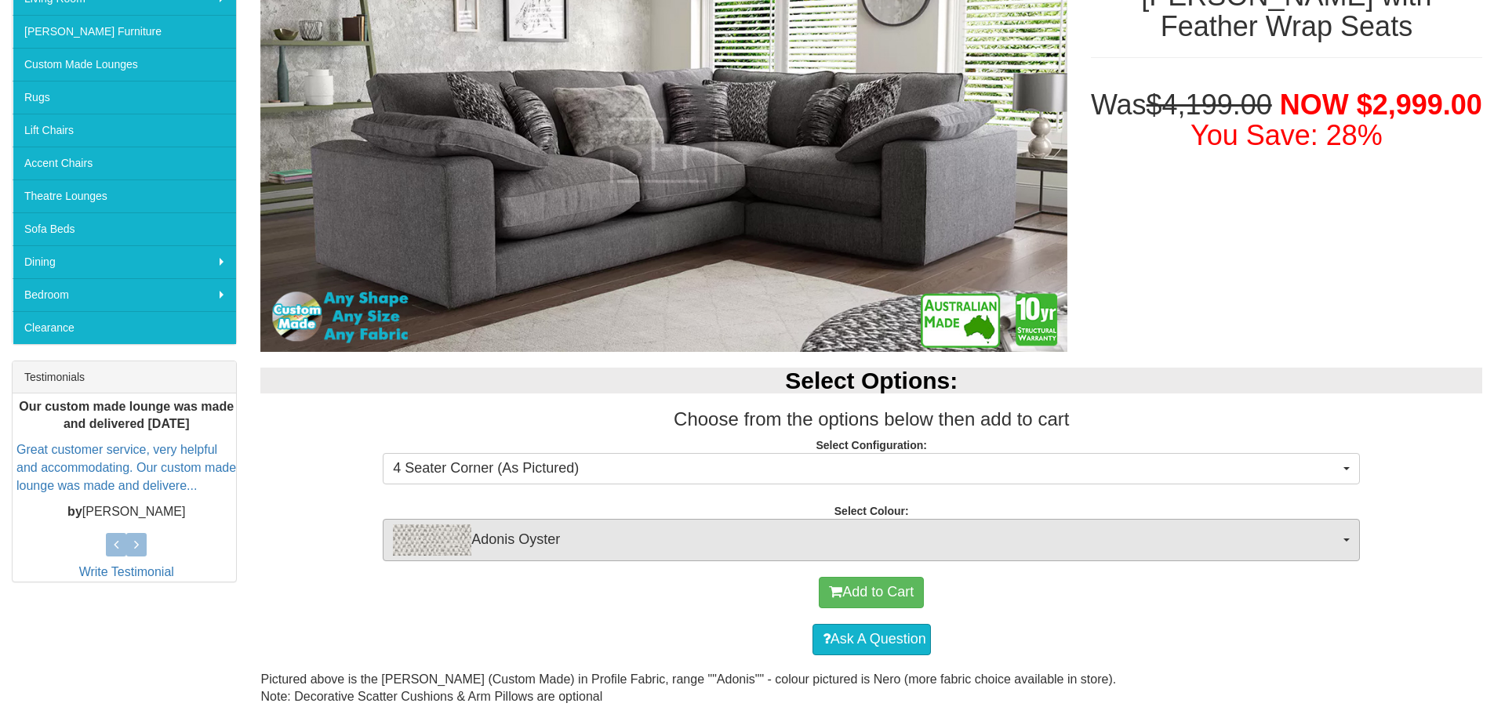
scroll to position [392, 0]
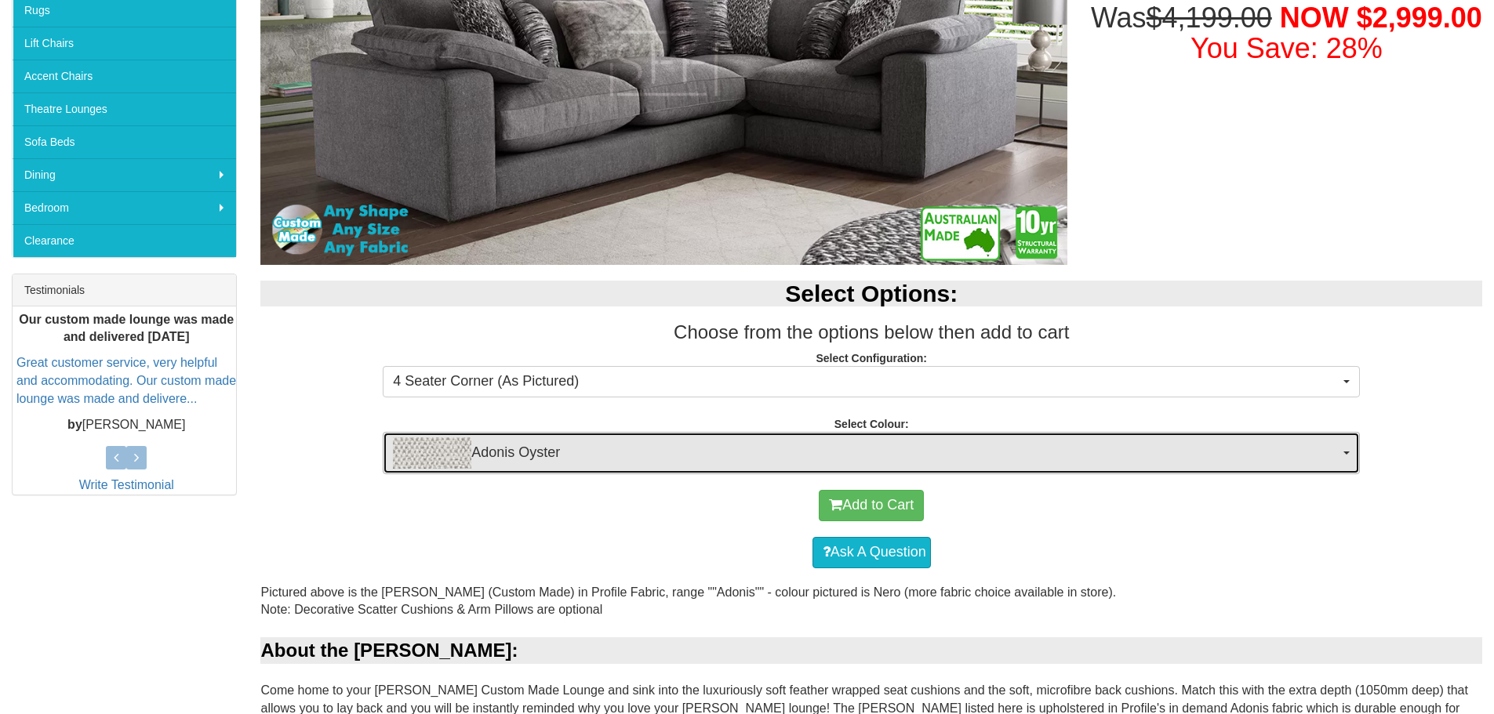
click at [1079, 459] on span "Adonis Oyster" at bounding box center [866, 452] width 946 height 31
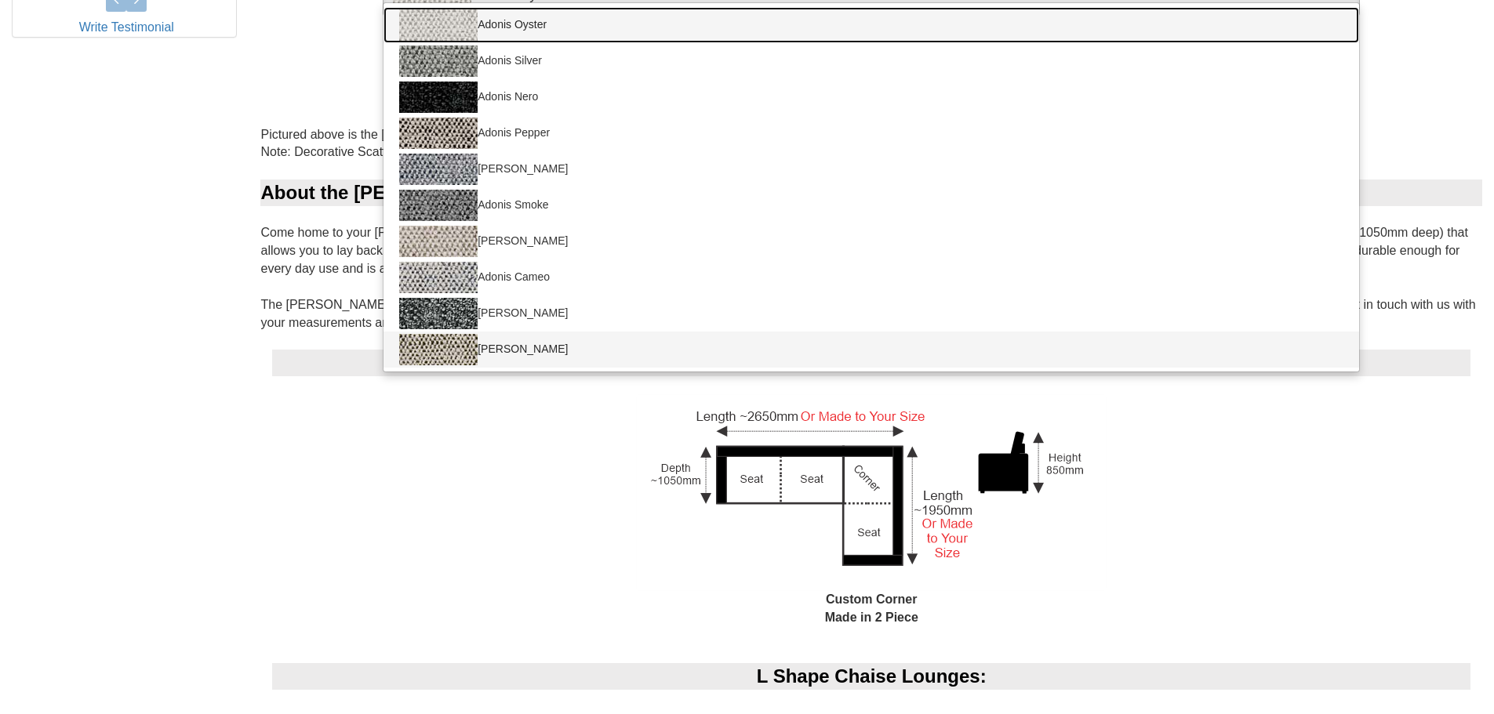
scroll to position [862, 0]
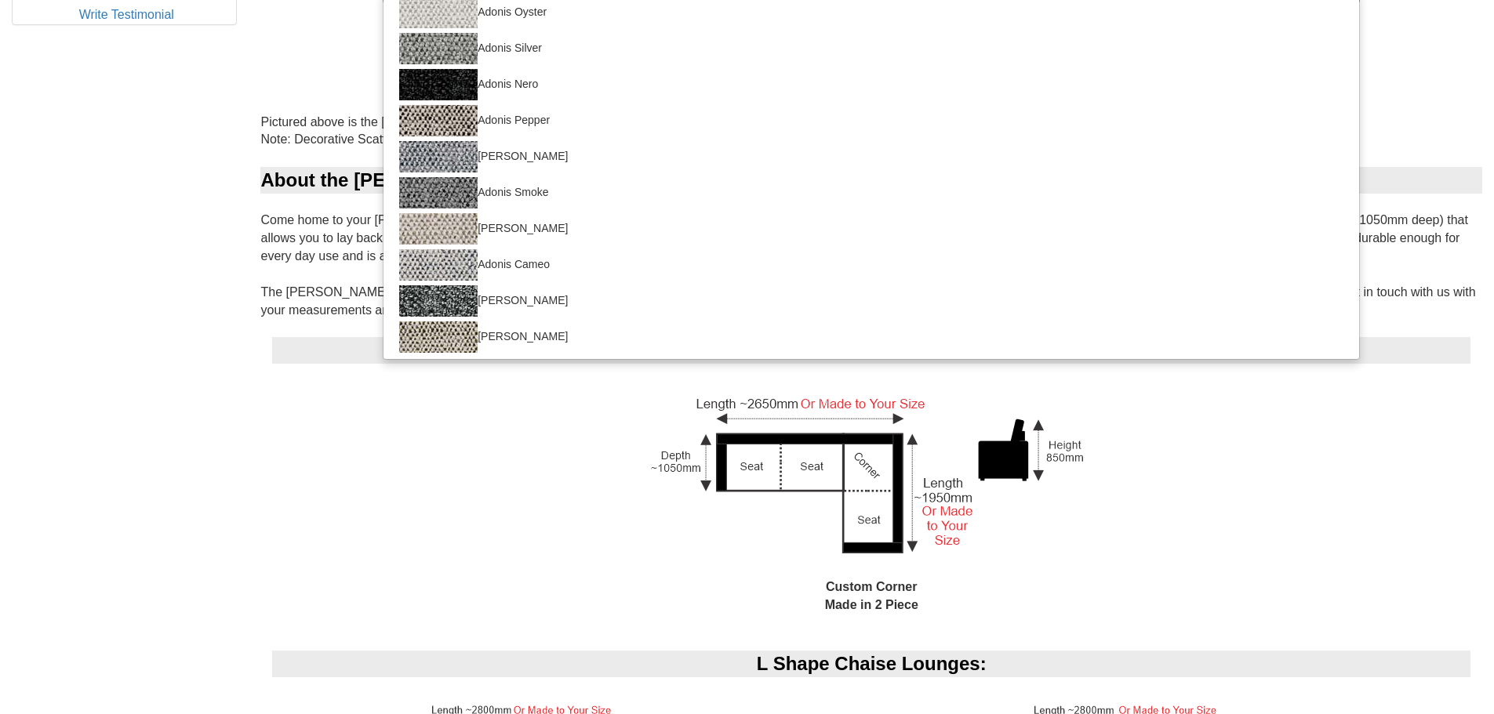
click at [546, 385] on div "Custom Corner Made in 2 Piece" at bounding box center [871, 507] width 1198 height 251
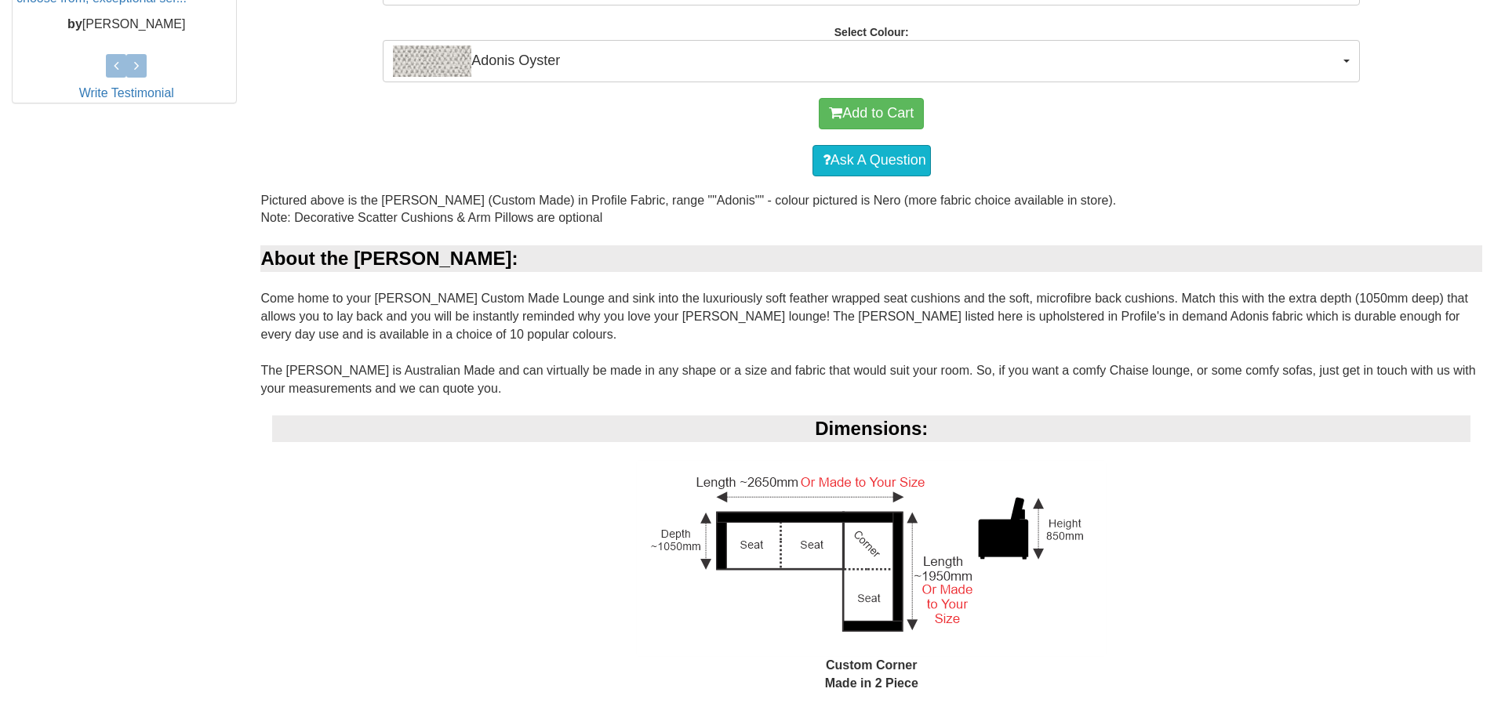
scroll to position [470, 0]
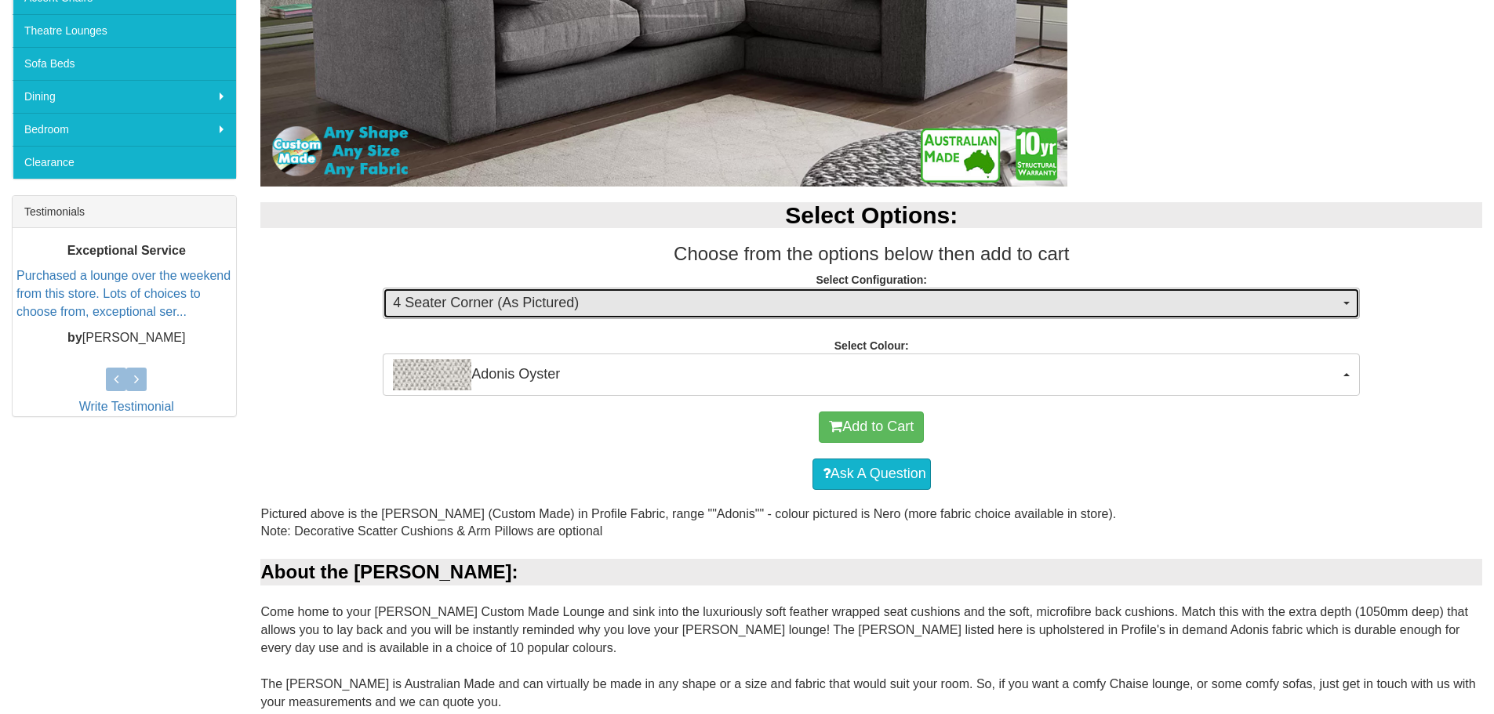
click at [685, 299] on span "4 Seater Corner (As Pictured)" at bounding box center [866, 303] width 946 height 20
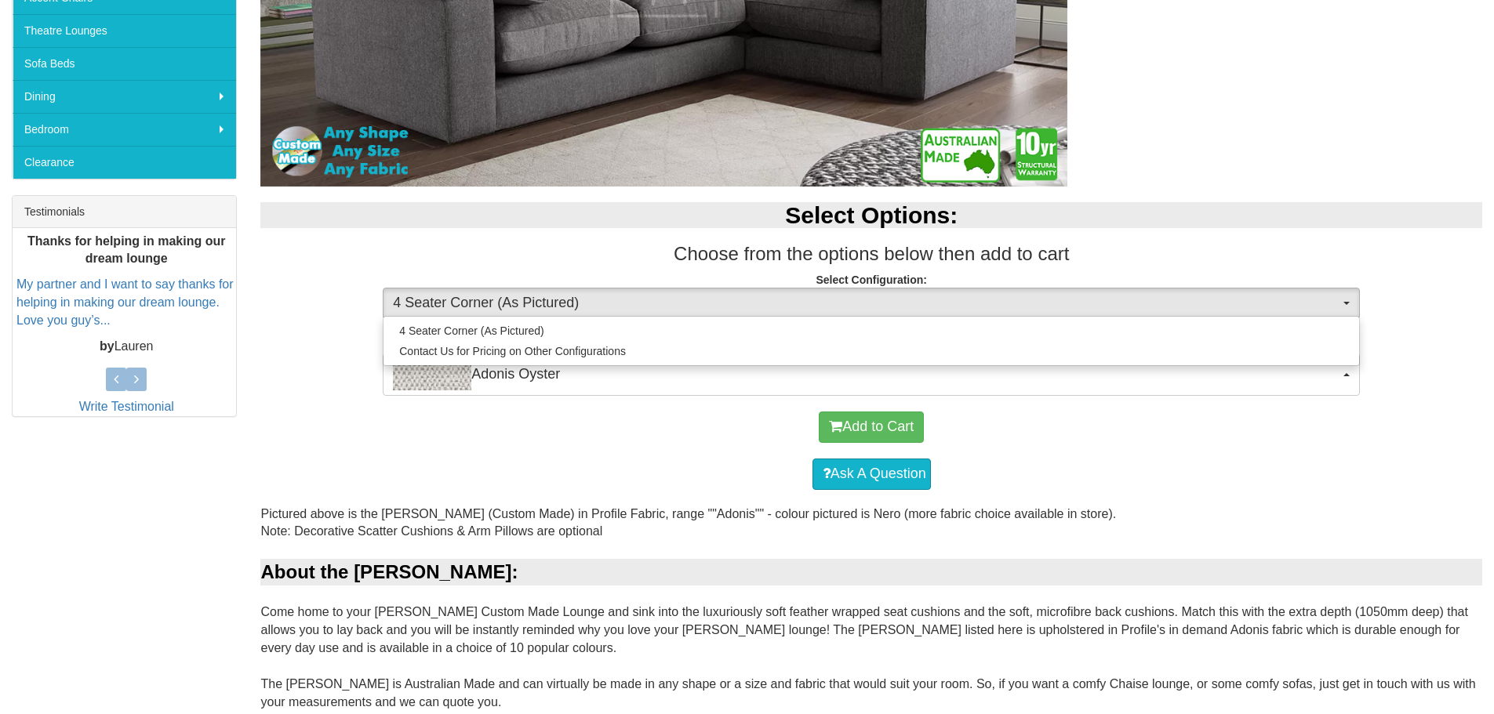
click at [270, 254] on h3 "Choose from the options below then add to cart" at bounding box center [871, 254] width 1222 height 20
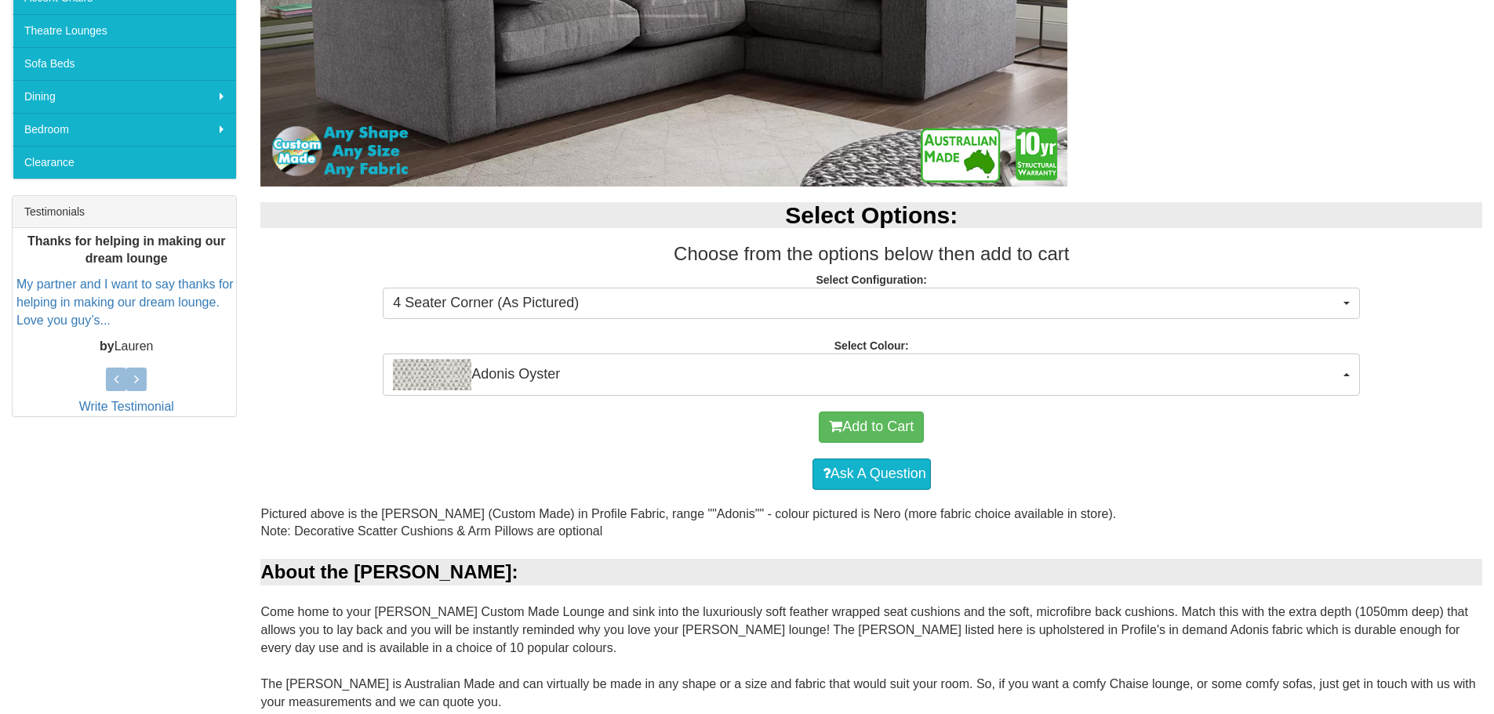
scroll to position [0, 0]
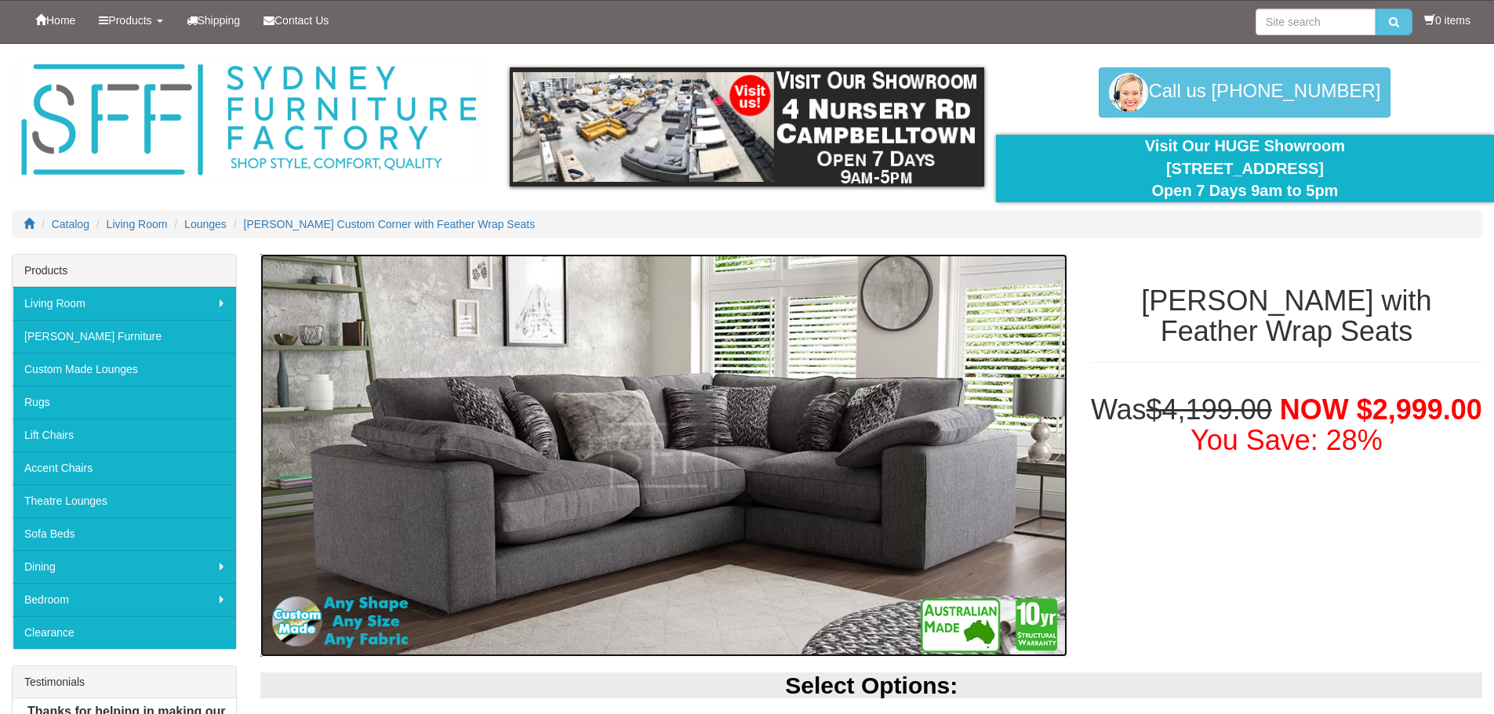
click at [601, 490] on img at bounding box center [663, 455] width 806 height 403
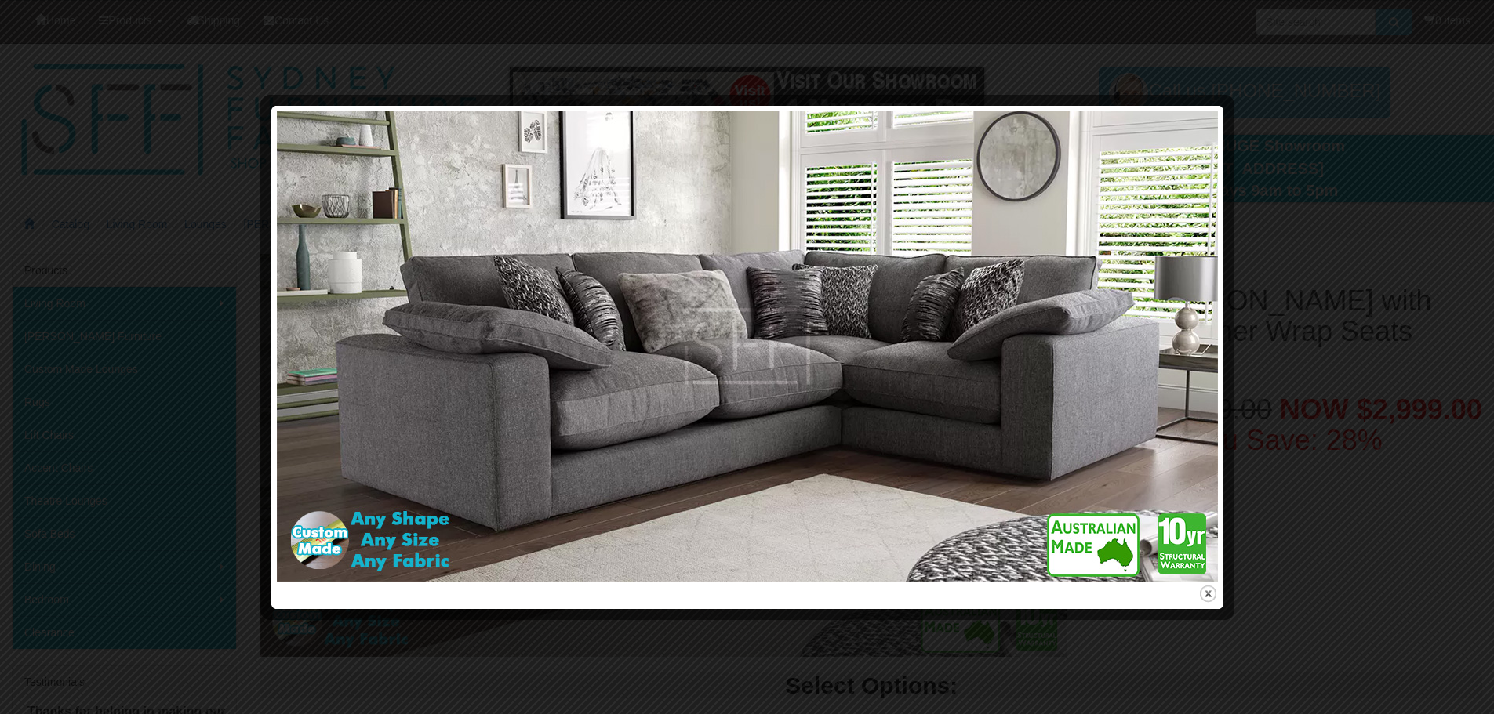
click at [603, 470] on img at bounding box center [747, 346] width 941 height 470
click at [136, 231] on div at bounding box center [747, 357] width 1494 height 714
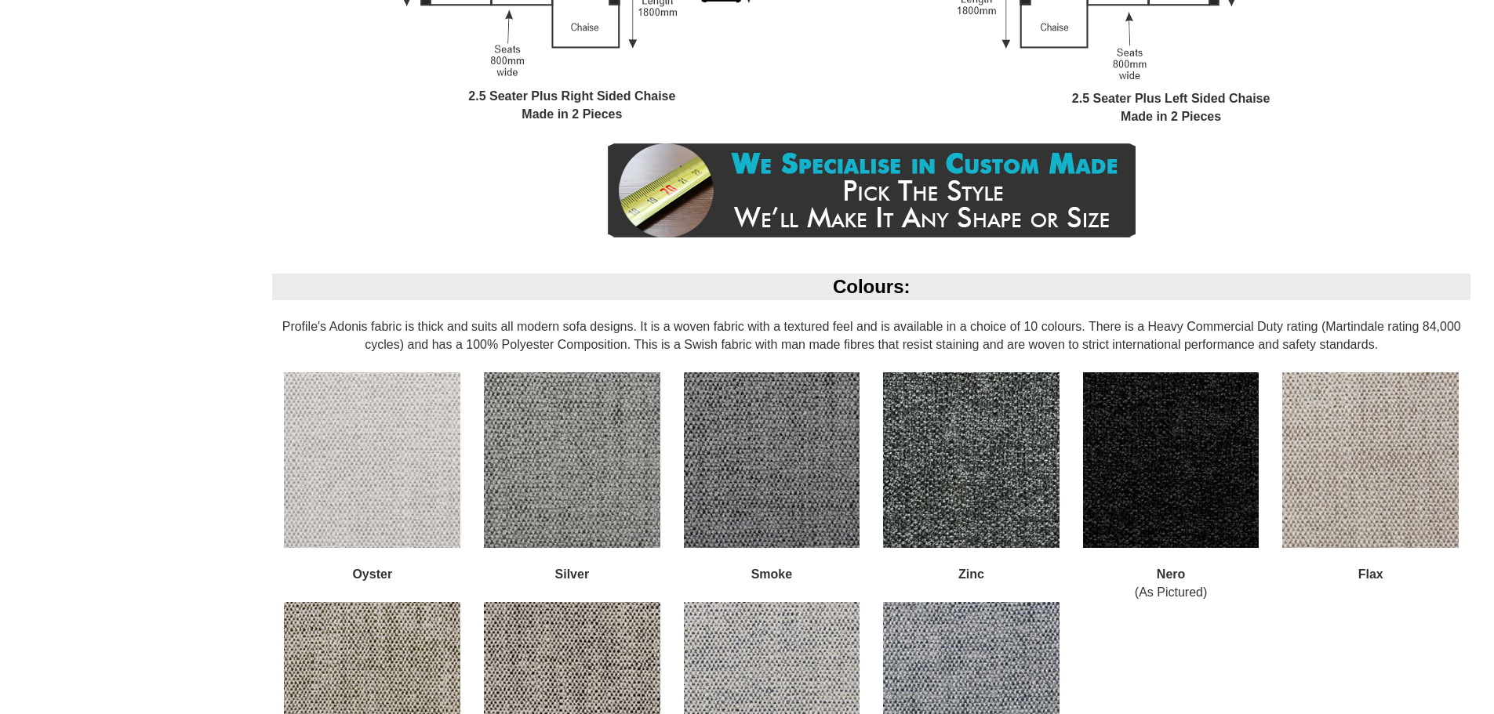
scroll to position [2039, 0]
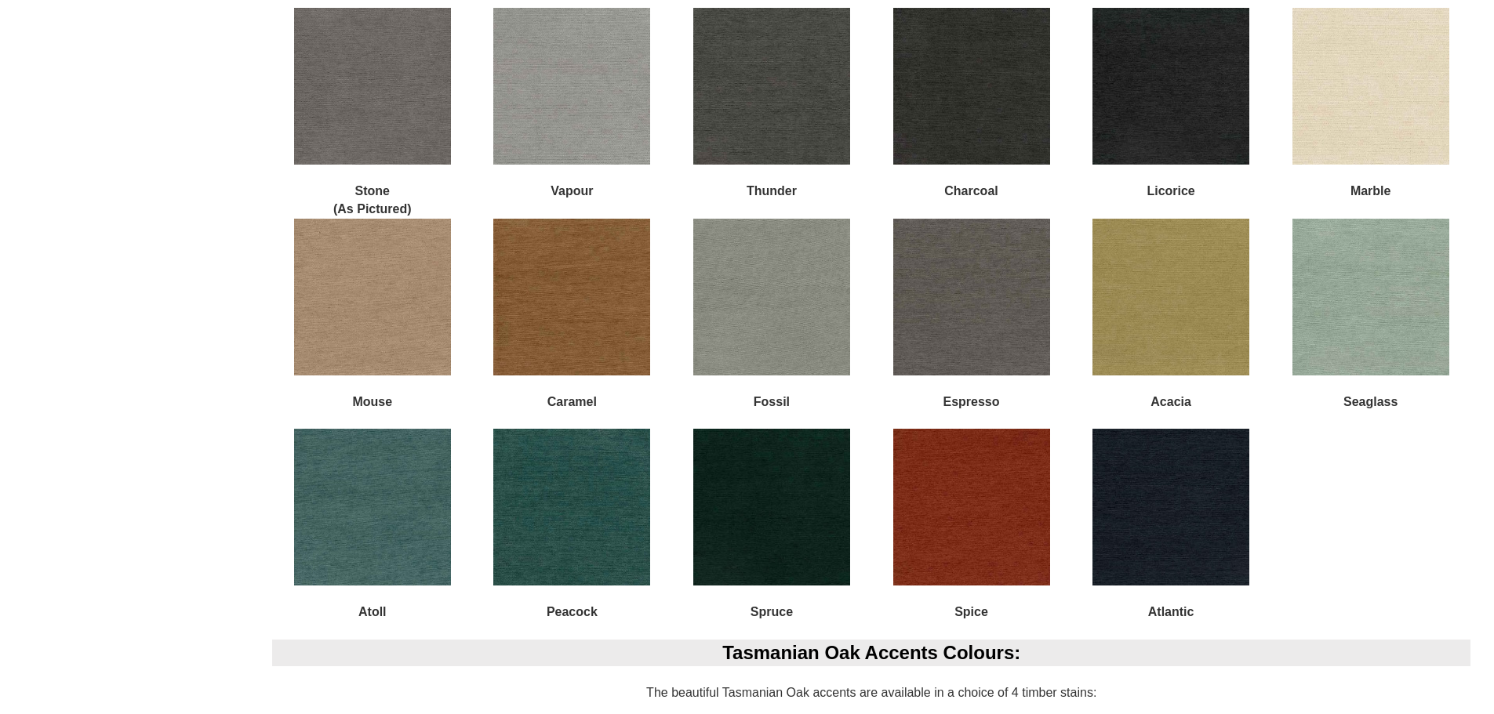
scroll to position [2431, 0]
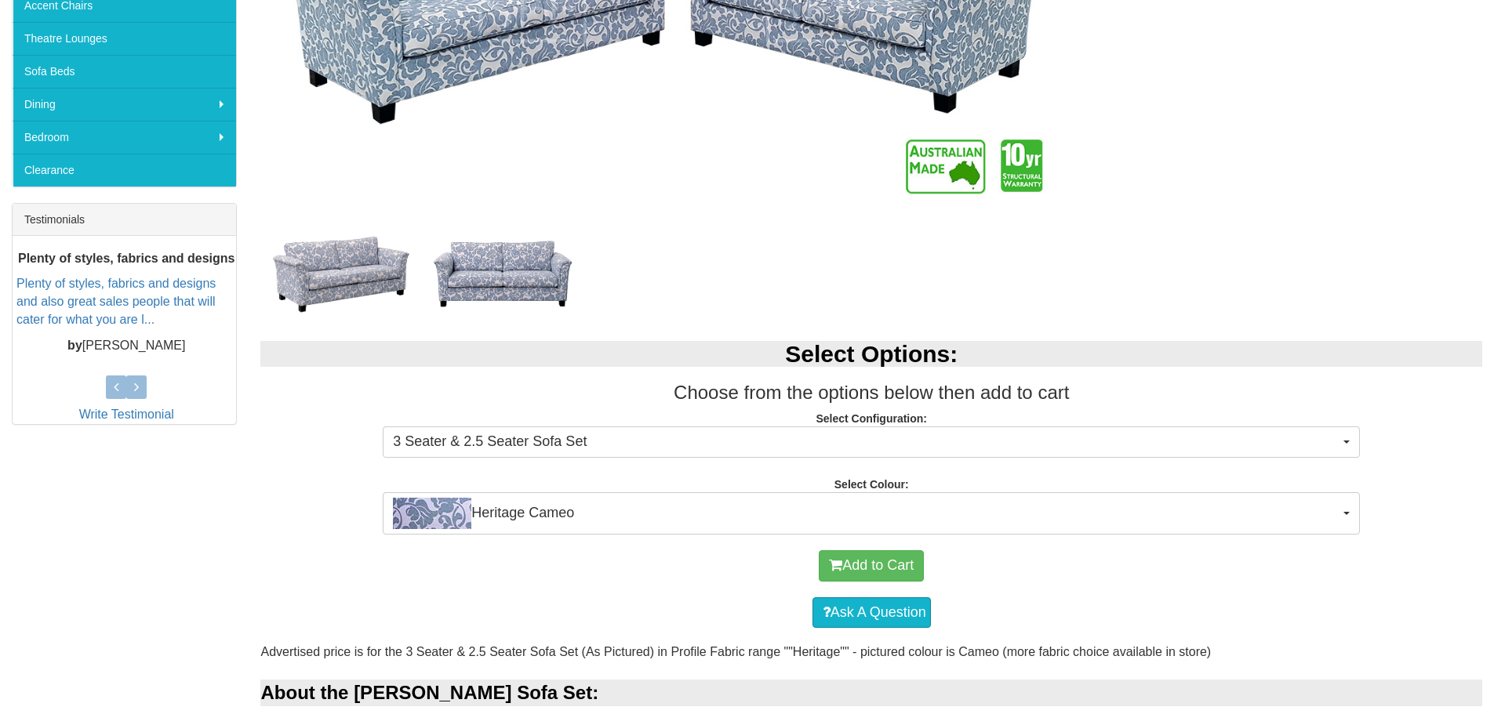
scroll to position [627, 0]
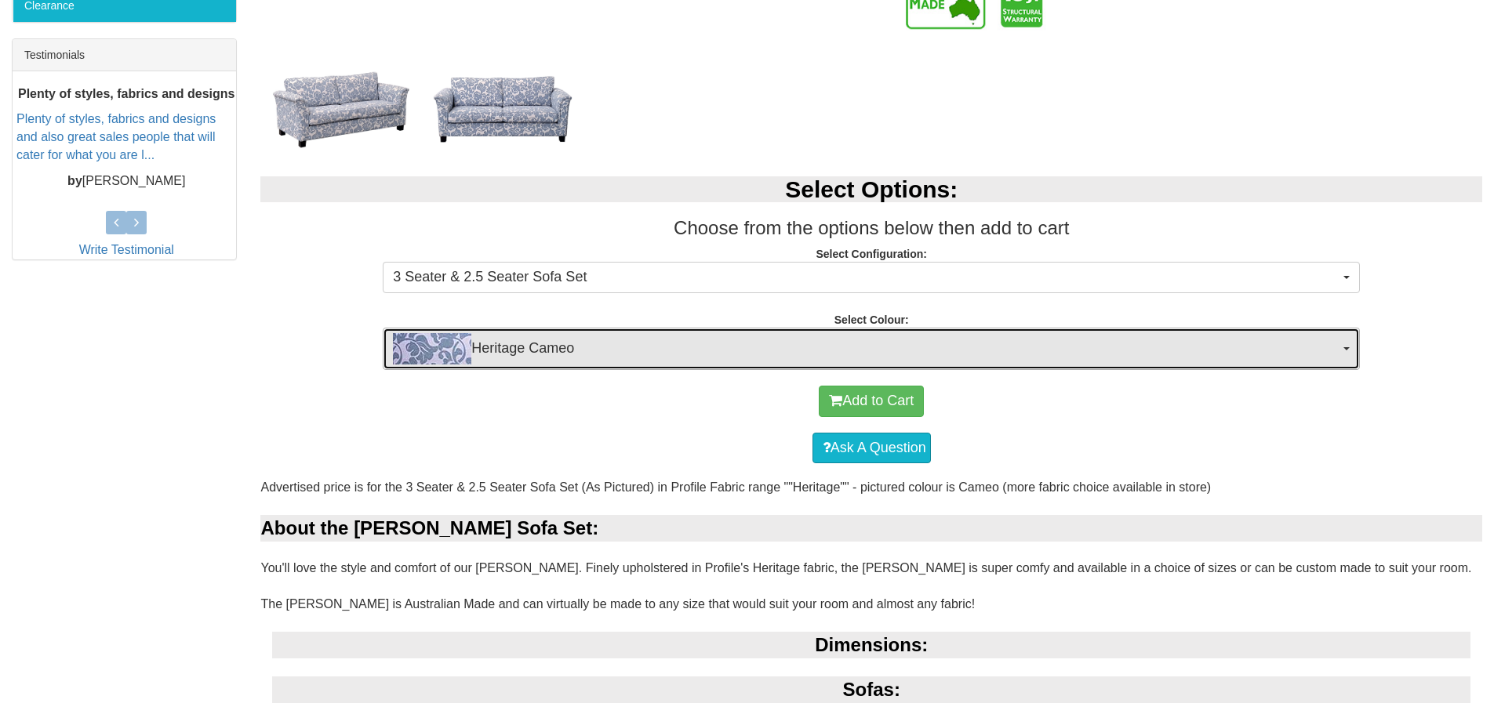
click at [1192, 336] on span "Heritage Cameo" at bounding box center [866, 348] width 946 height 31
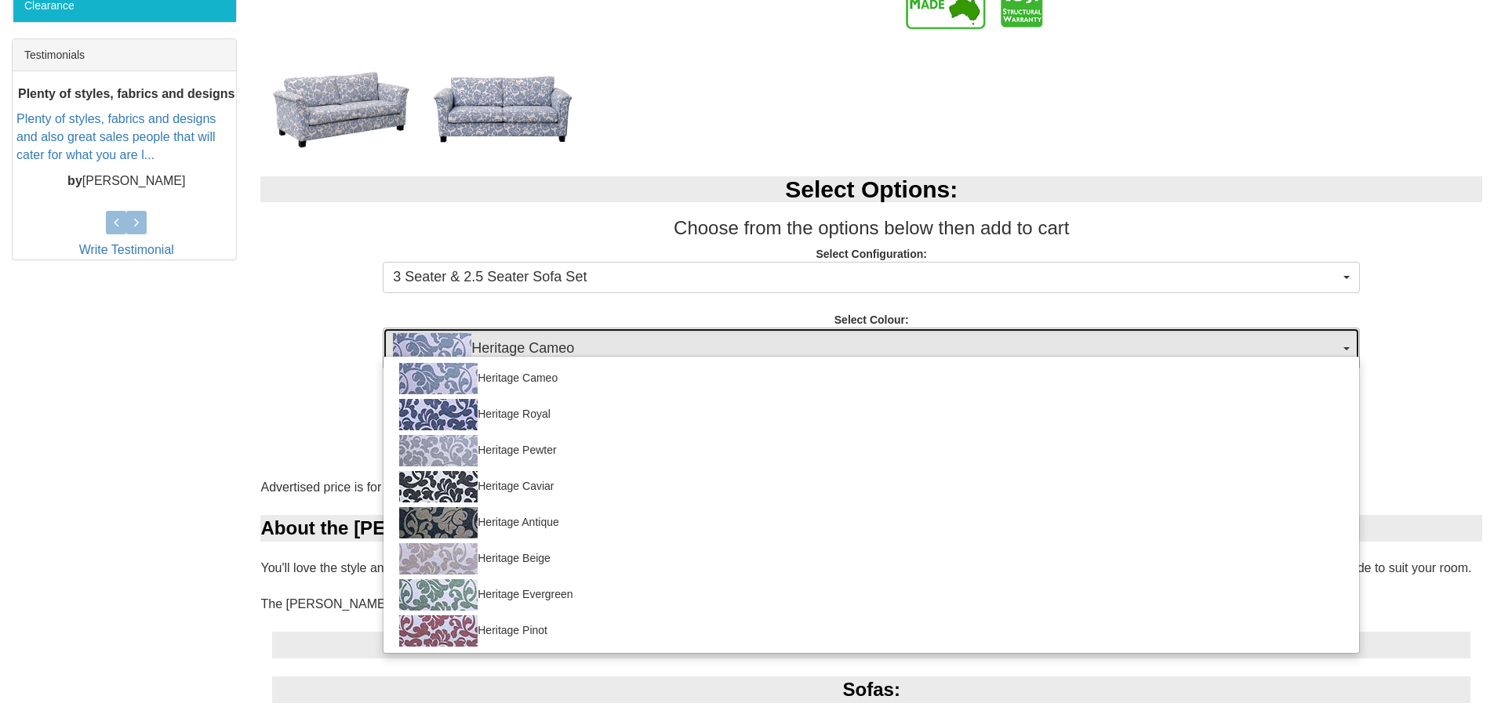
click at [1188, 342] on span "Heritage Cameo" at bounding box center [866, 348] width 946 height 31
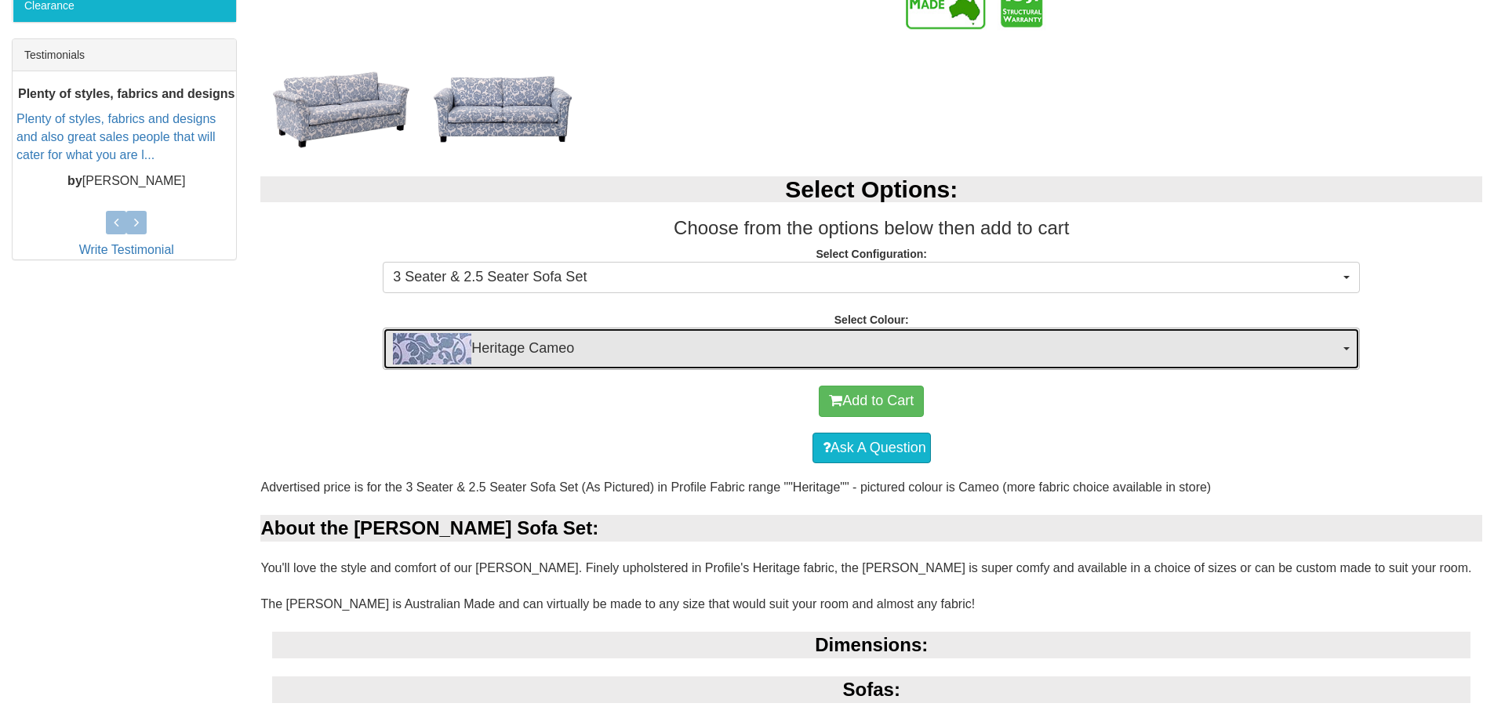
click at [1188, 342] on span "Heritage Cameo" at bounding box center [866, 348] width 946 height 31
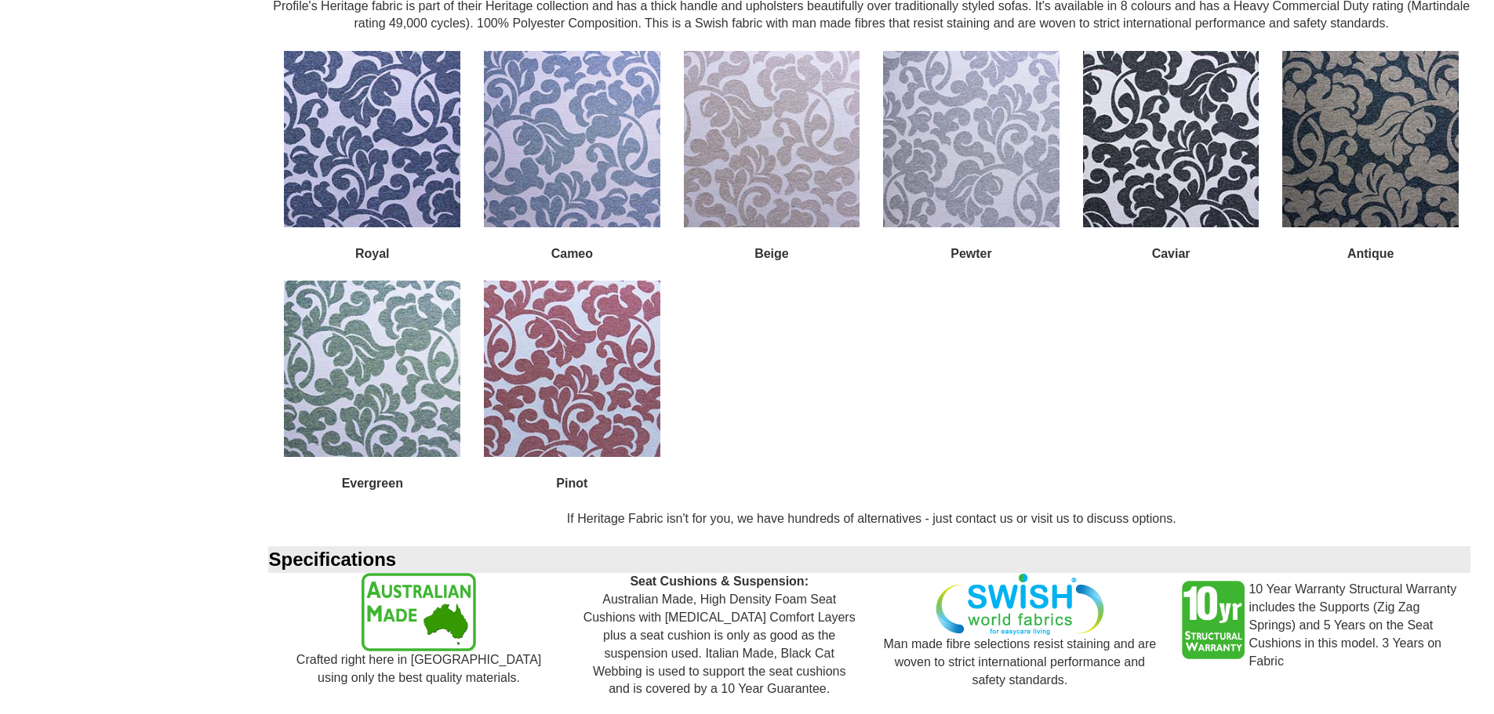
scroll to position [1725, 0]
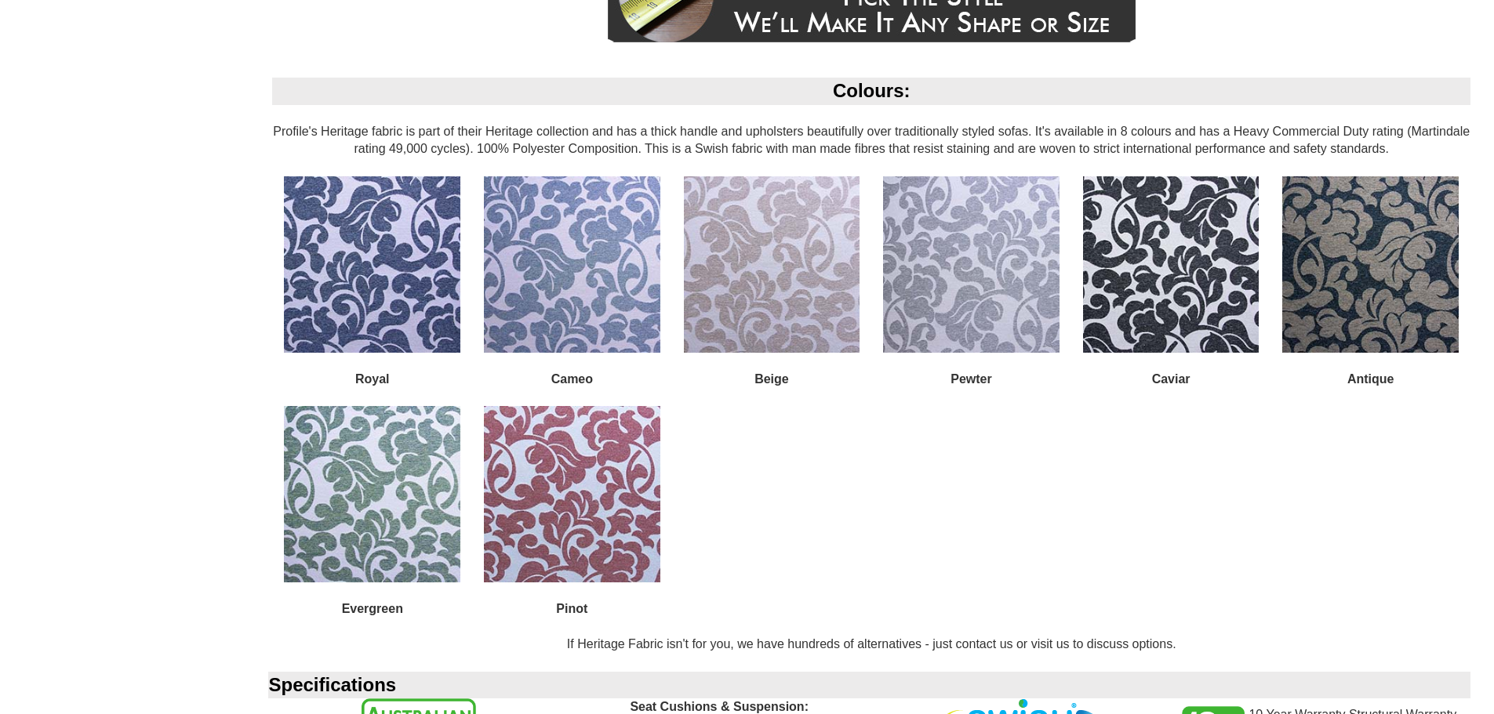
click at [613, 474] on img at bounding box center [572, 494] width 176 height 176
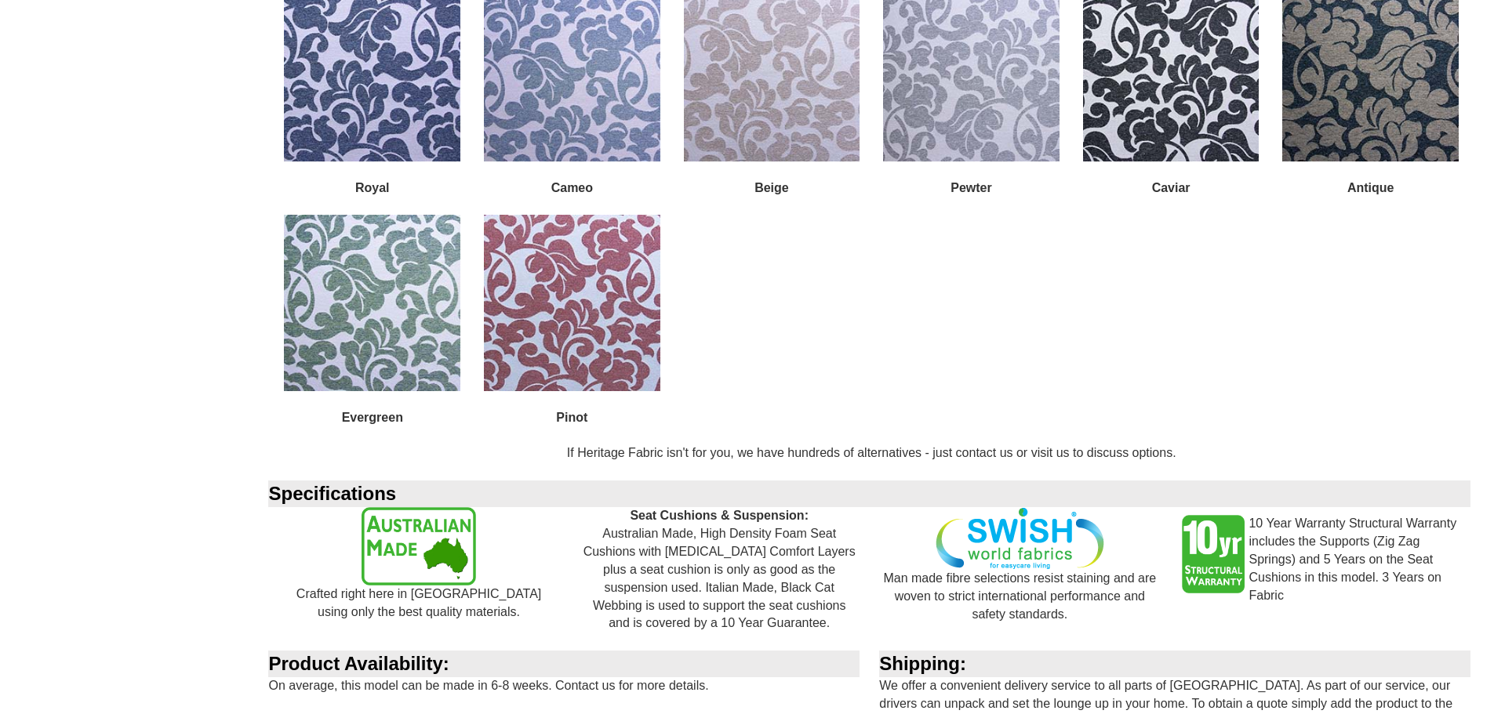
scroll to position [2274, 0]
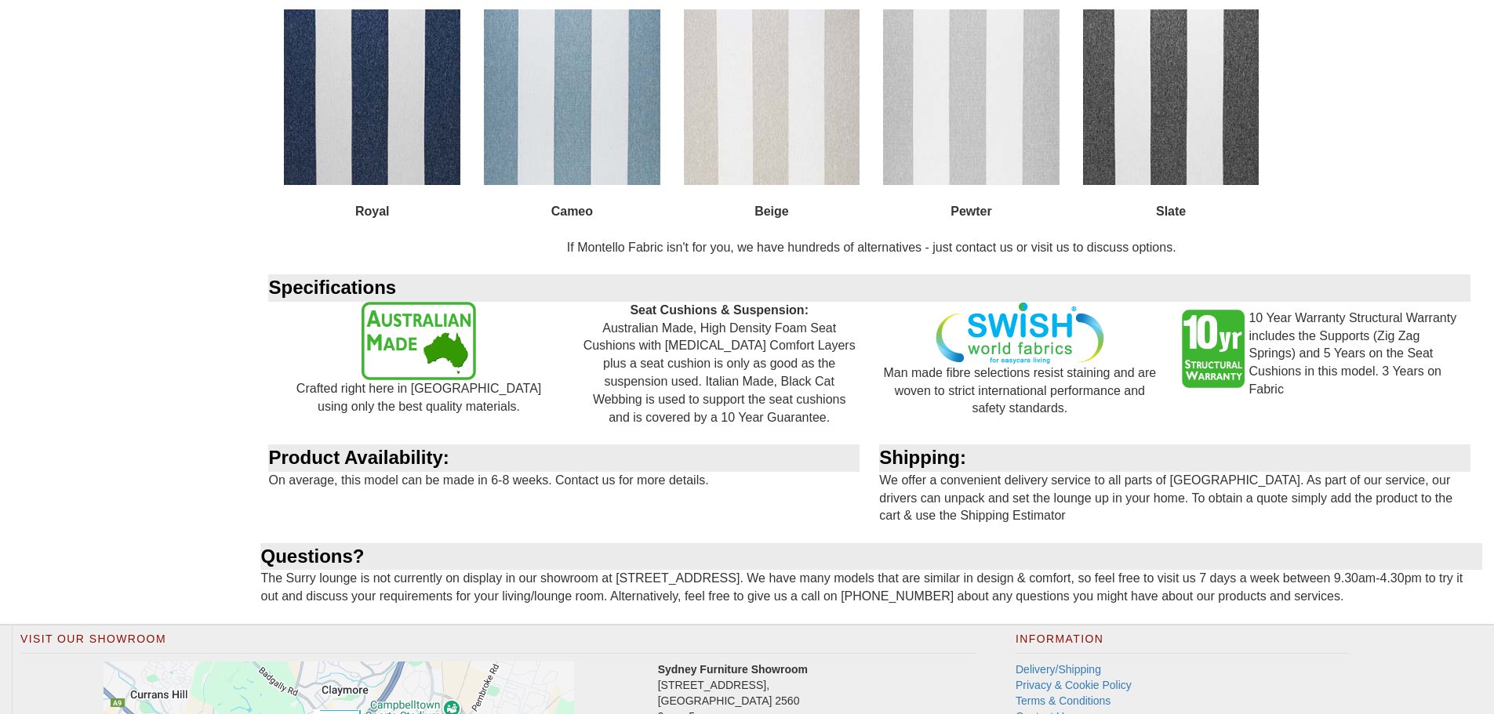
scroll to position [2117, 0]
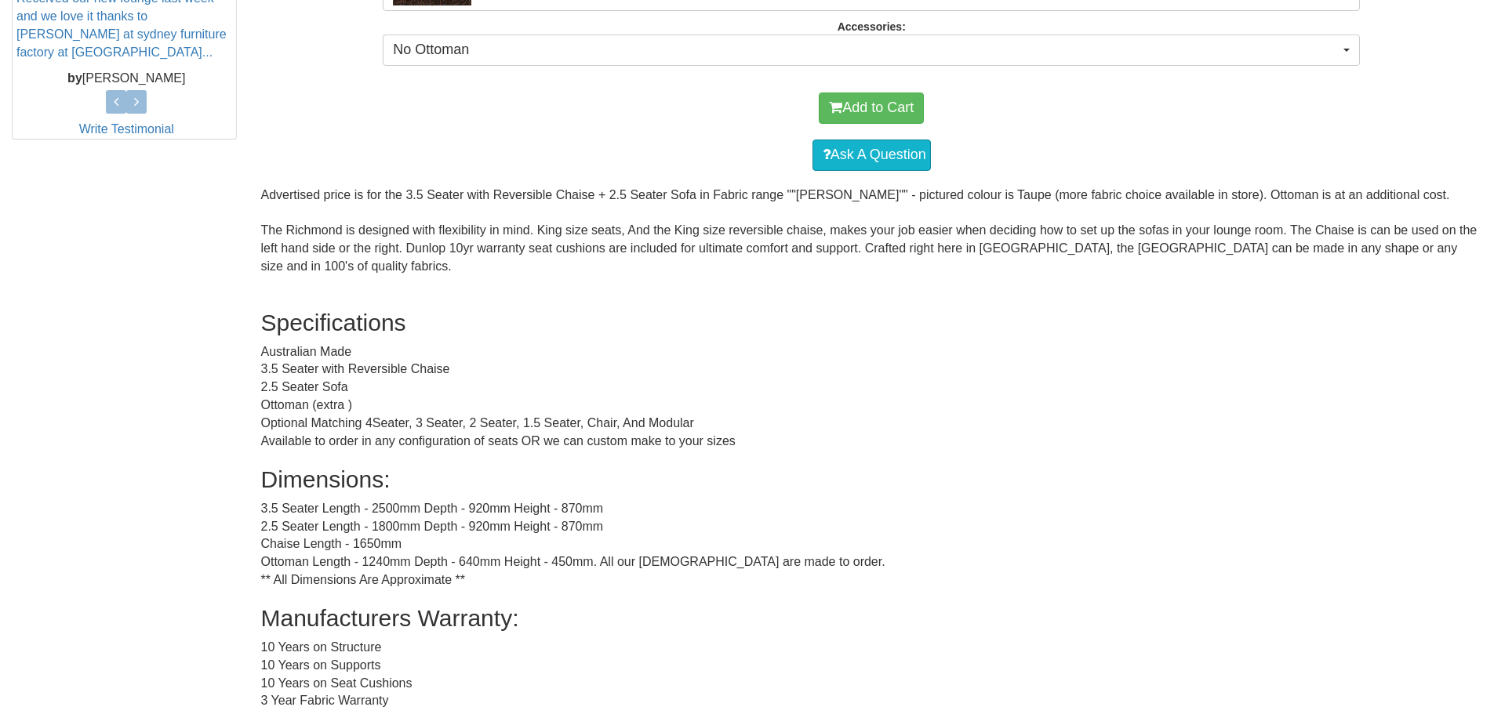
scroll to position [434, 0]
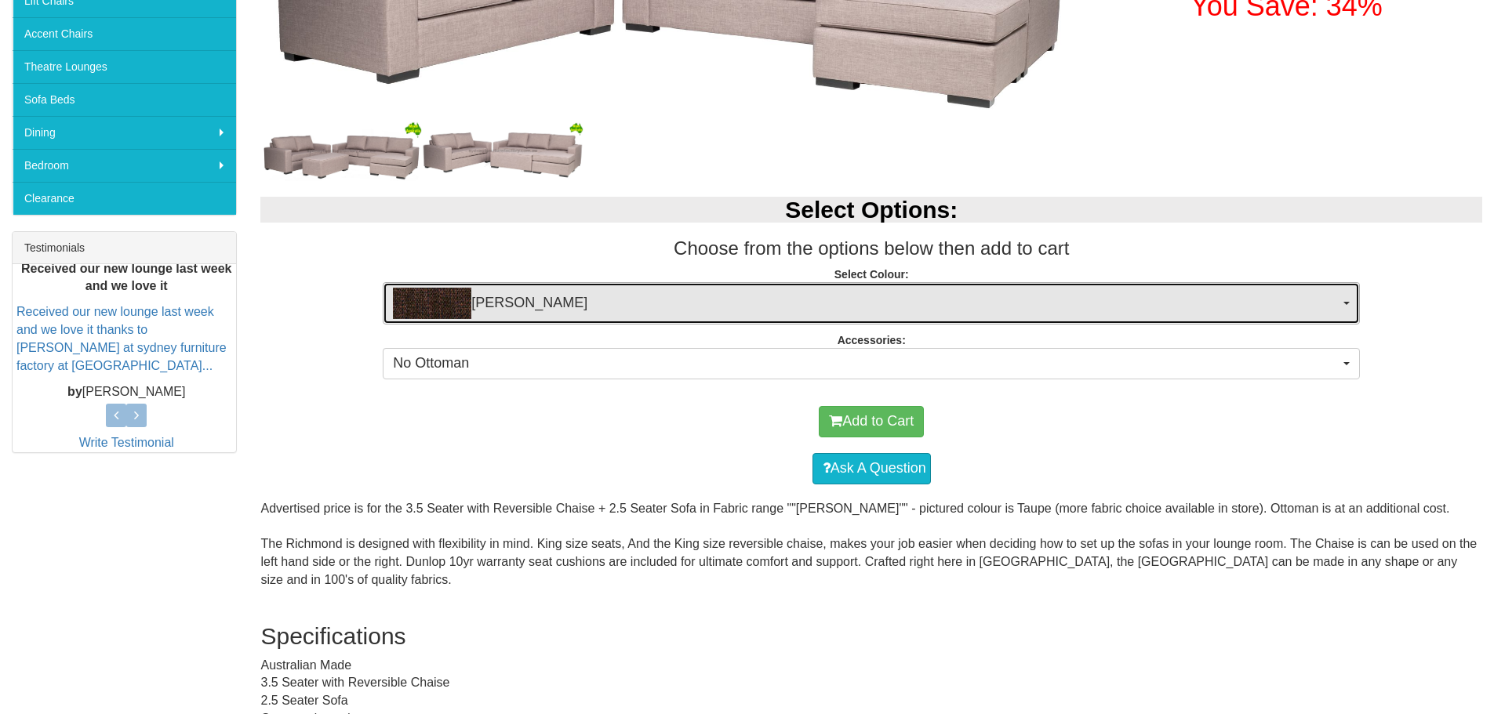
click at [1173, 318] on button "[PERSON_NAME]" at bounding box center [871, 303] width 977 height 42
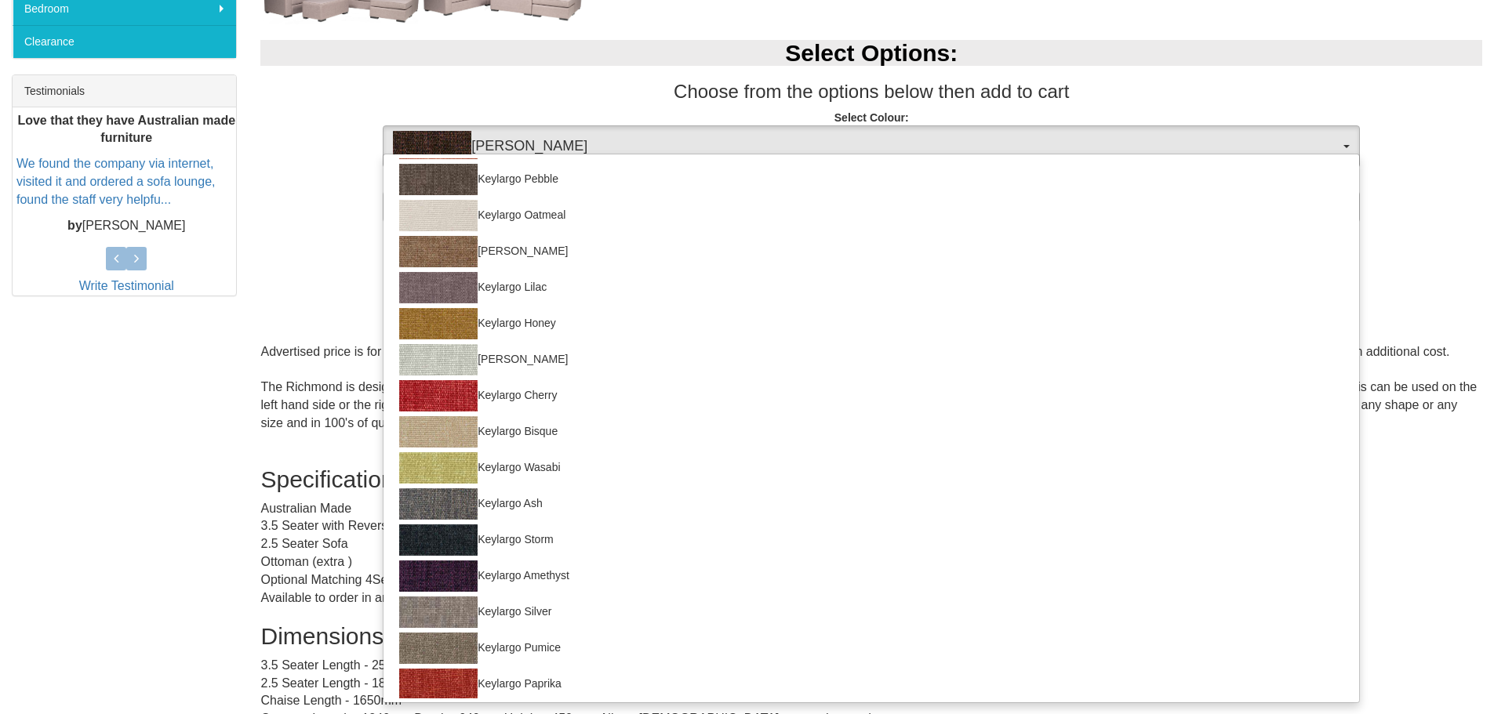
scroll to position [0, 0]
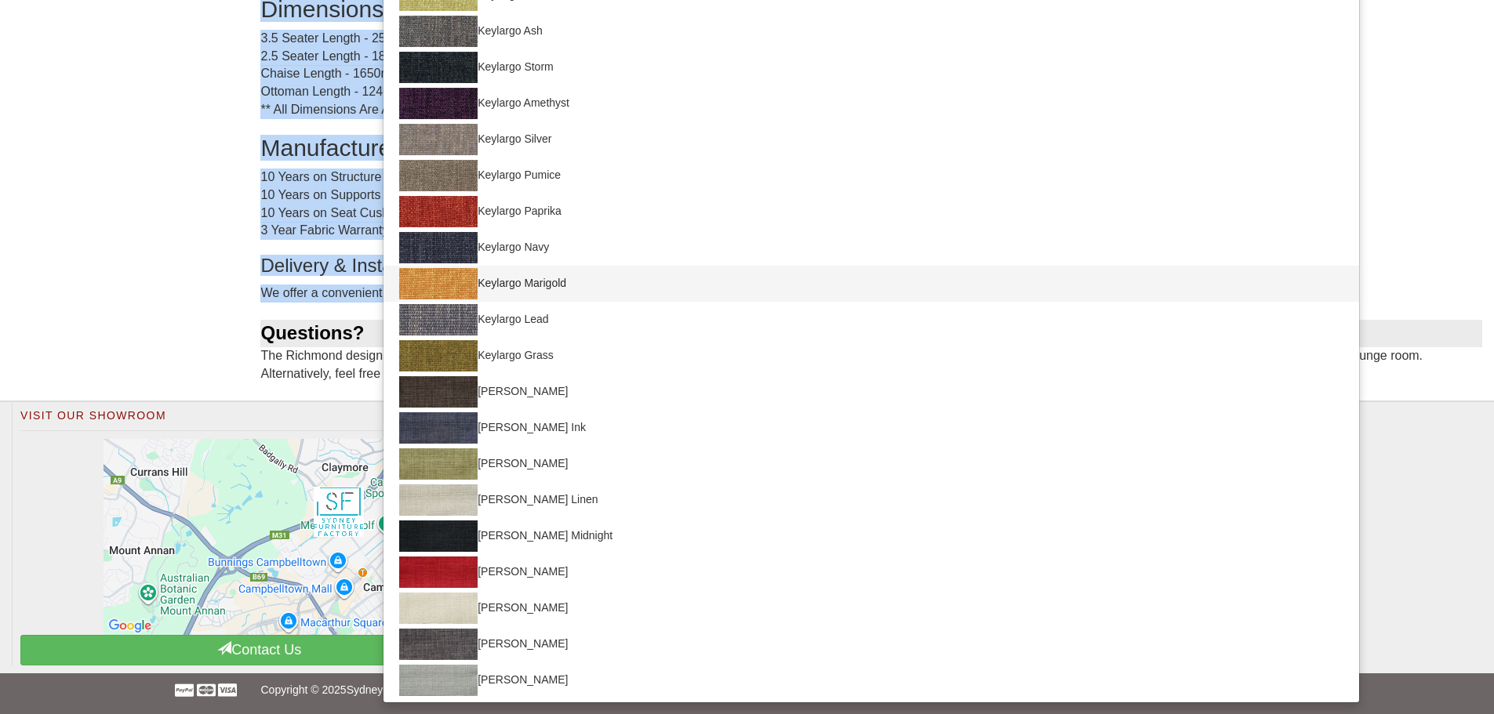
drag, startPoint x: 1481, startPoint y: 281, endPoint x: 1248, endPoint y: 285, distance: 232.9
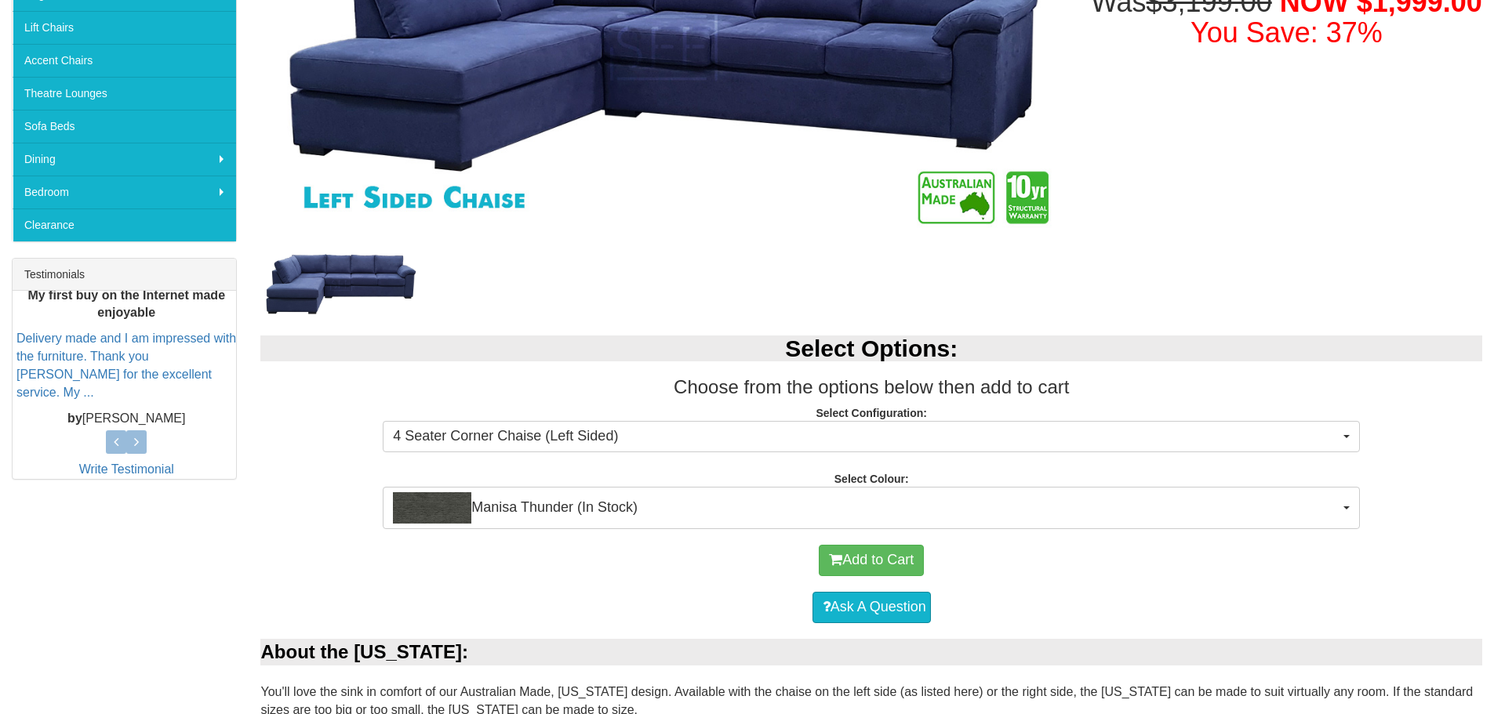
scroll to position [784, 0]
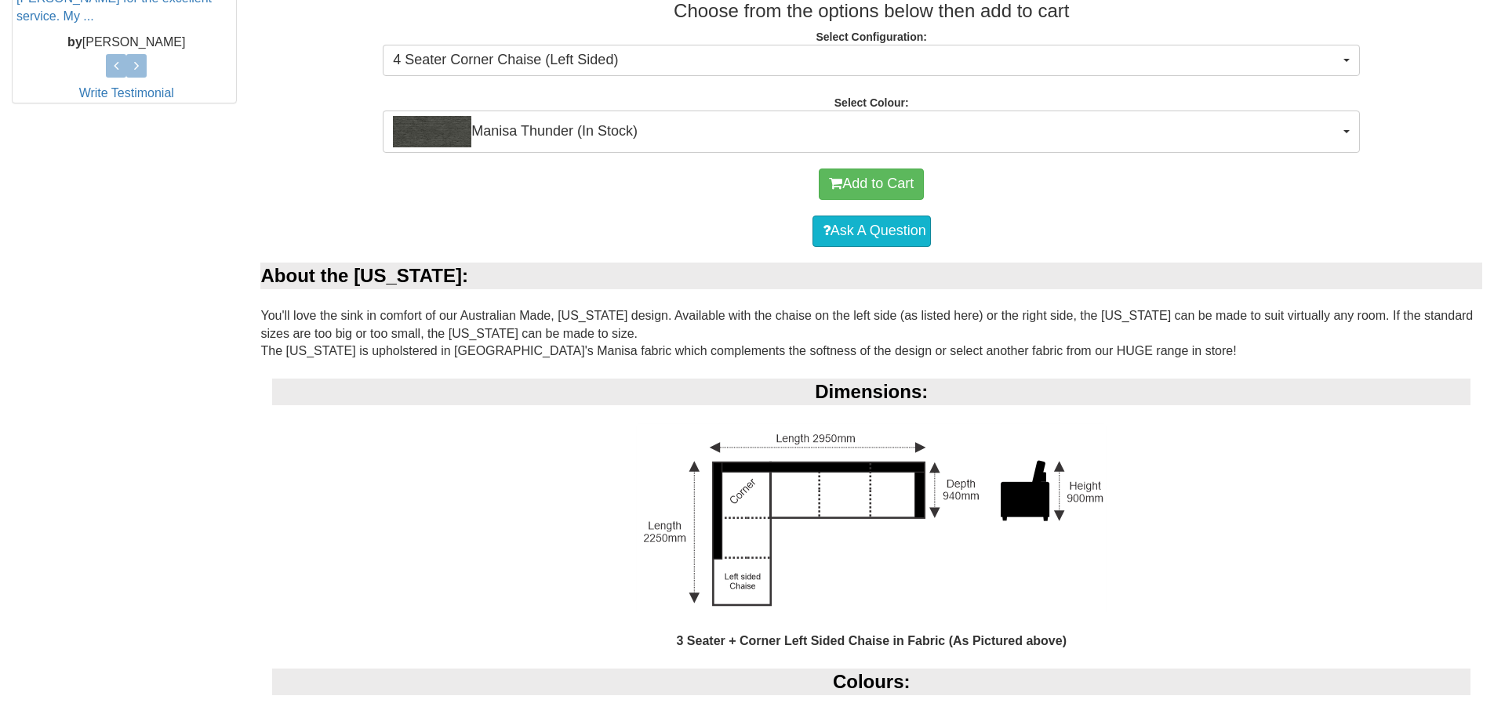
click at [1154, 175] on div "Add to Cart" at bounding box center [871, 184] width 1206 height 47
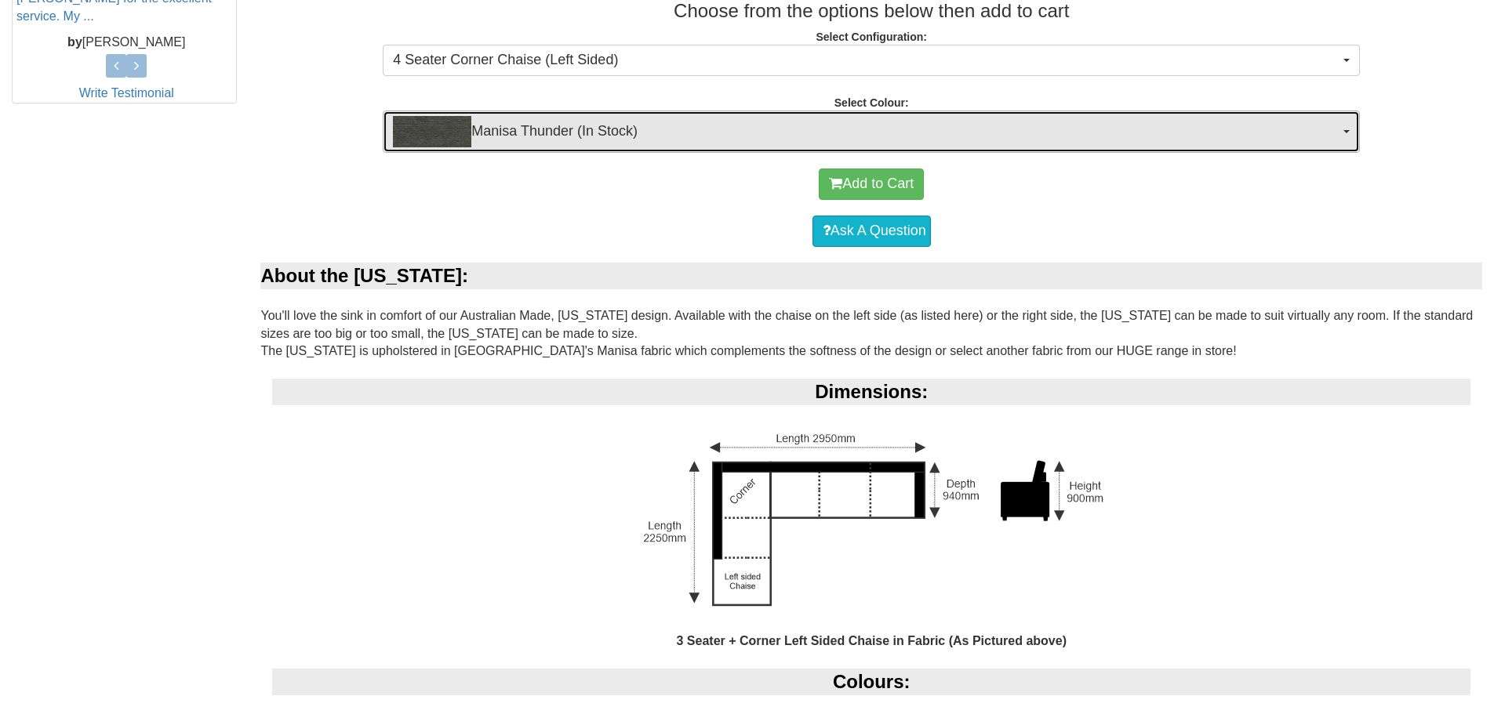
click at [1148, 140] on span "Manisa Thunder (In Stock)" at bounding box center [866, 131] width 946 height 31
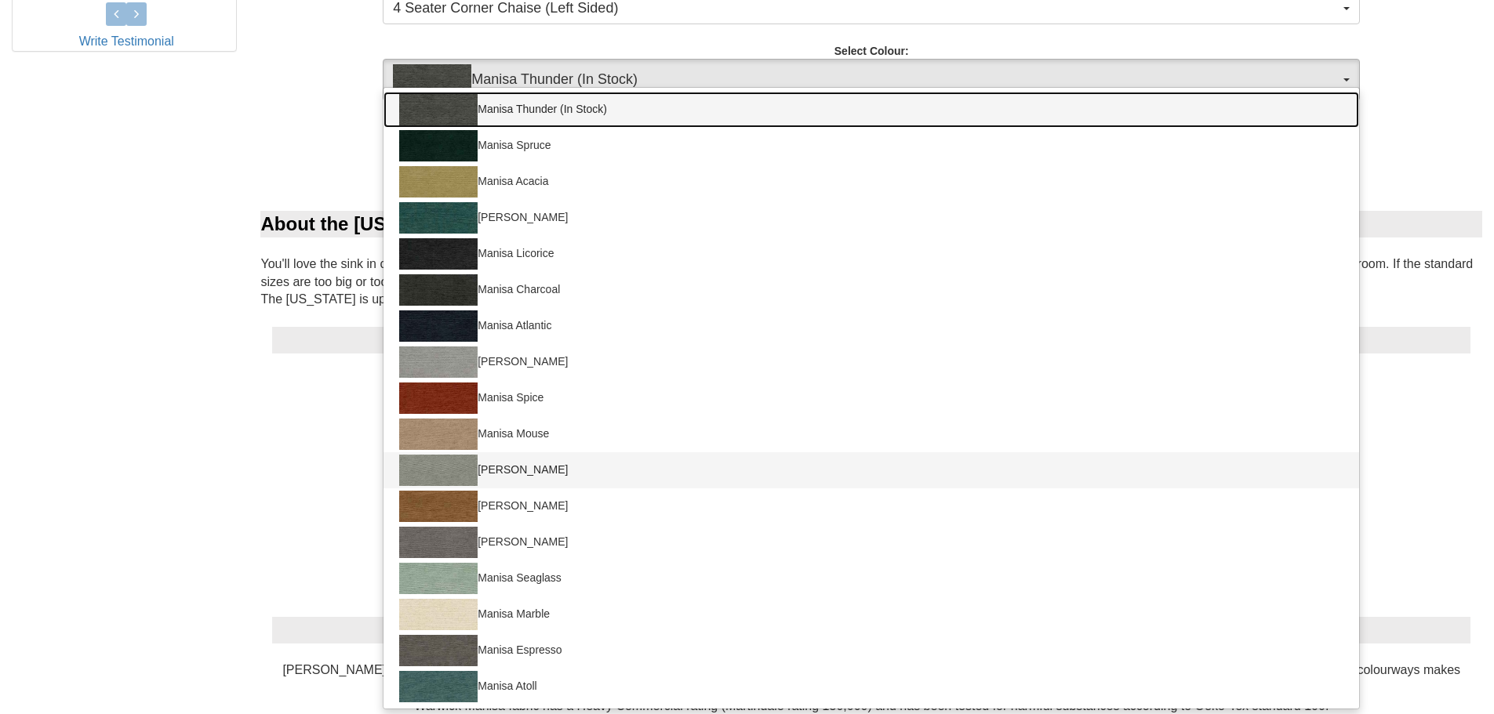
scroll to position [0, 0]
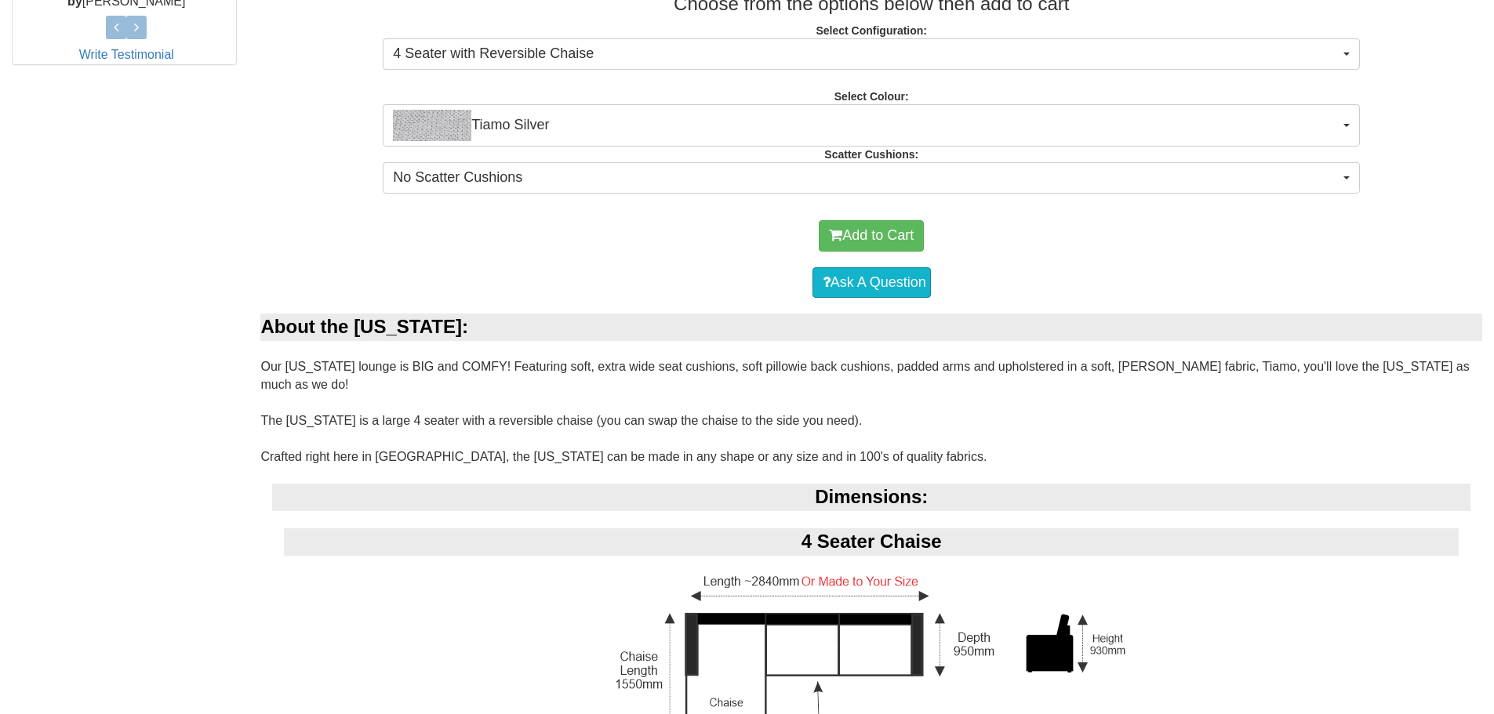
scroll to position [784, 0]
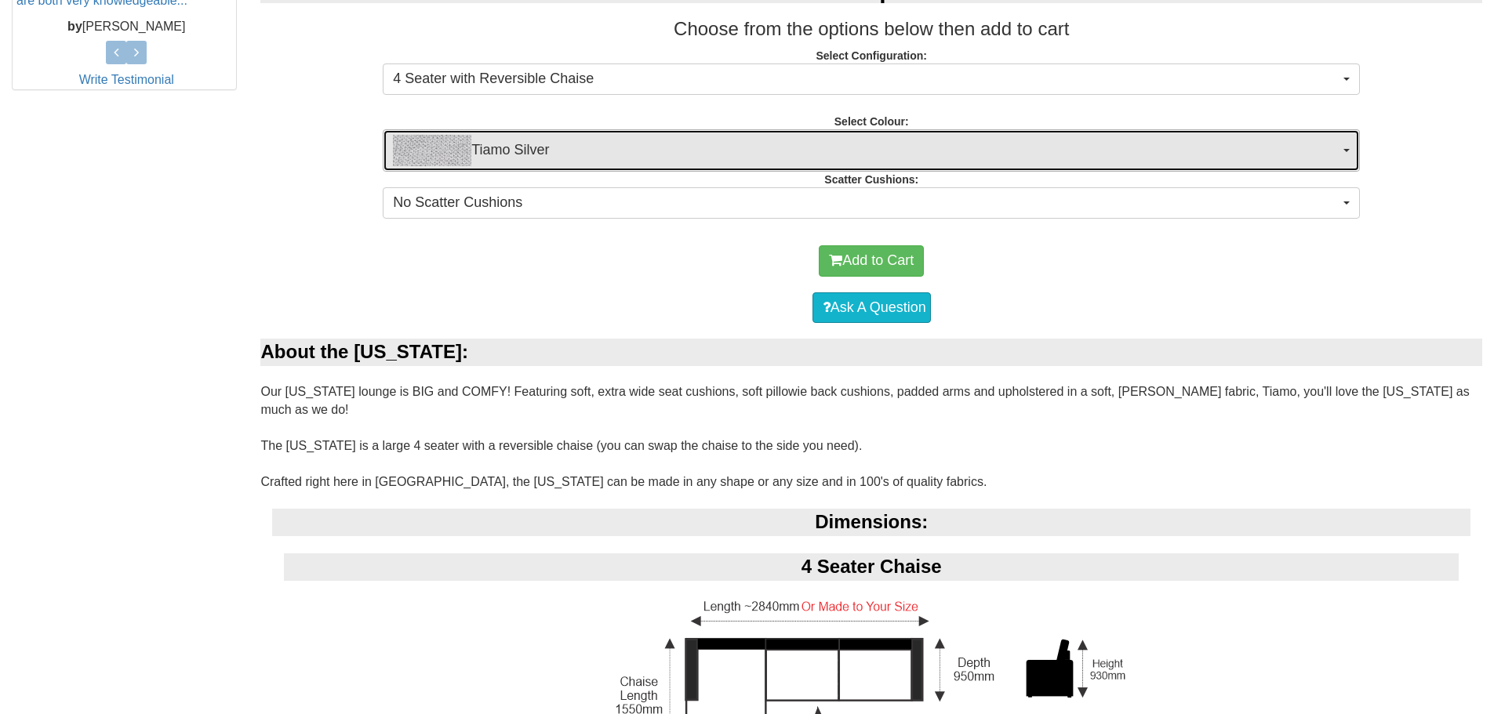
click at [1102, 151] on span "Tiamo Silver" at bounding box center [866, 150] width 946 height 31
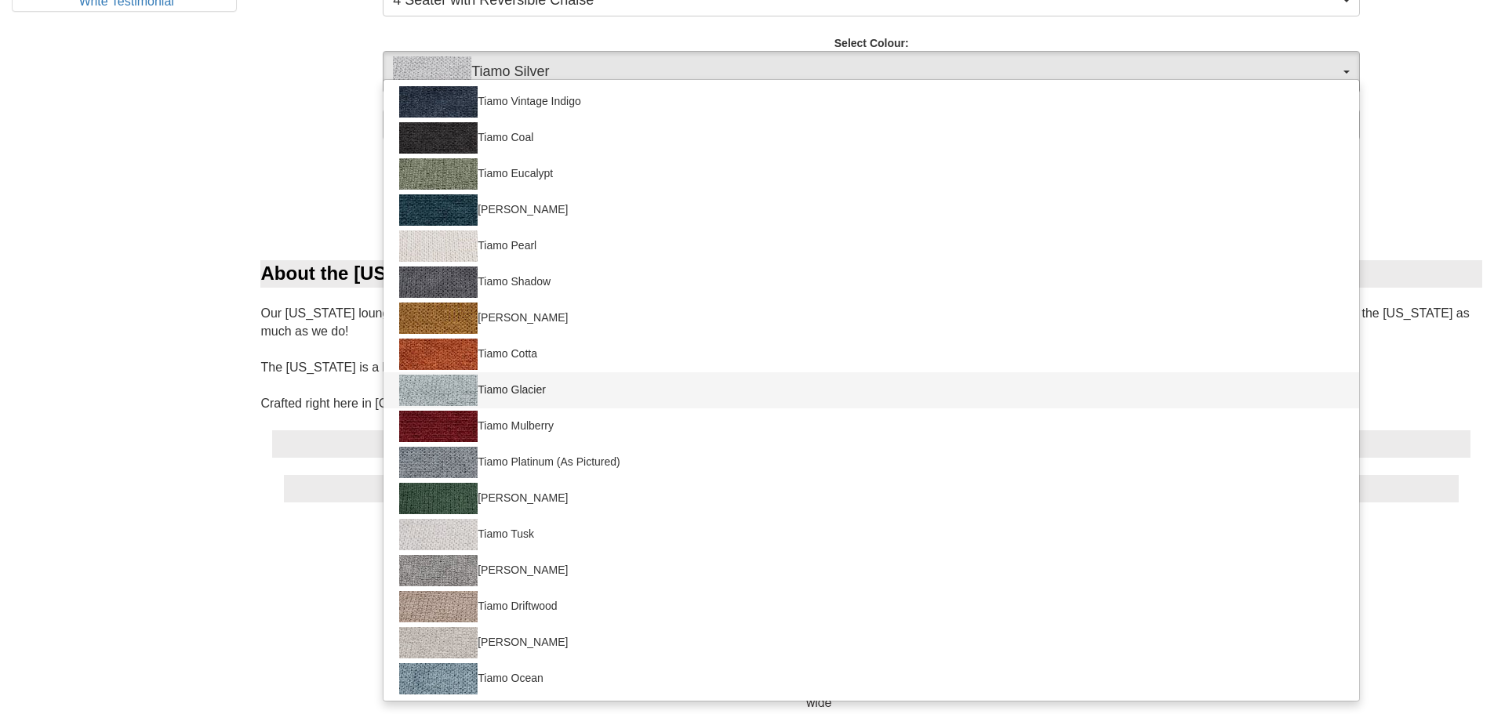
scroll to position [71, 0]
